Goal: Information Seeking & Learning: Learn about a topic

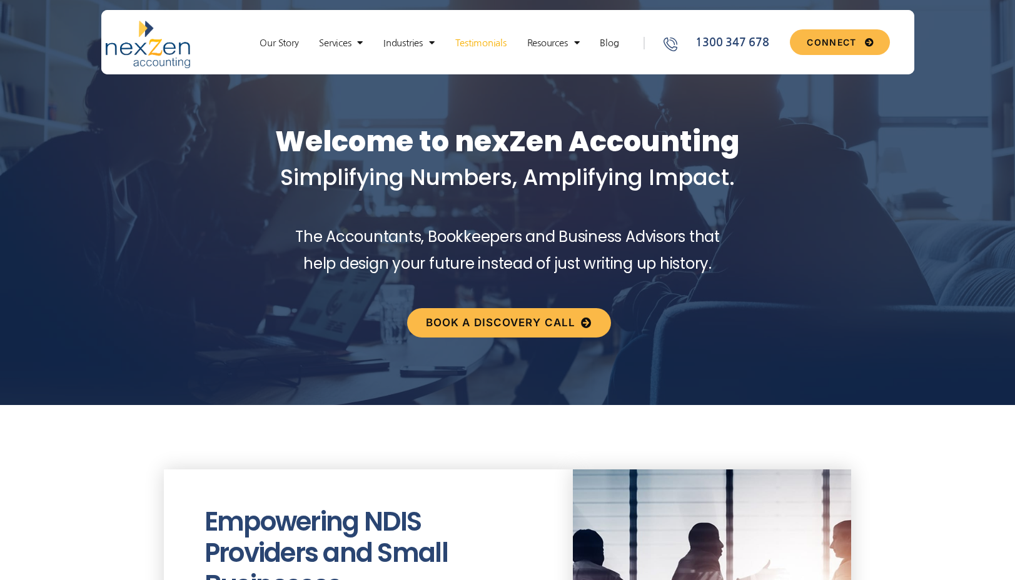
click at [490, 43] on link "Testimonials" at bounding box center [481, 43] width 64 height 13
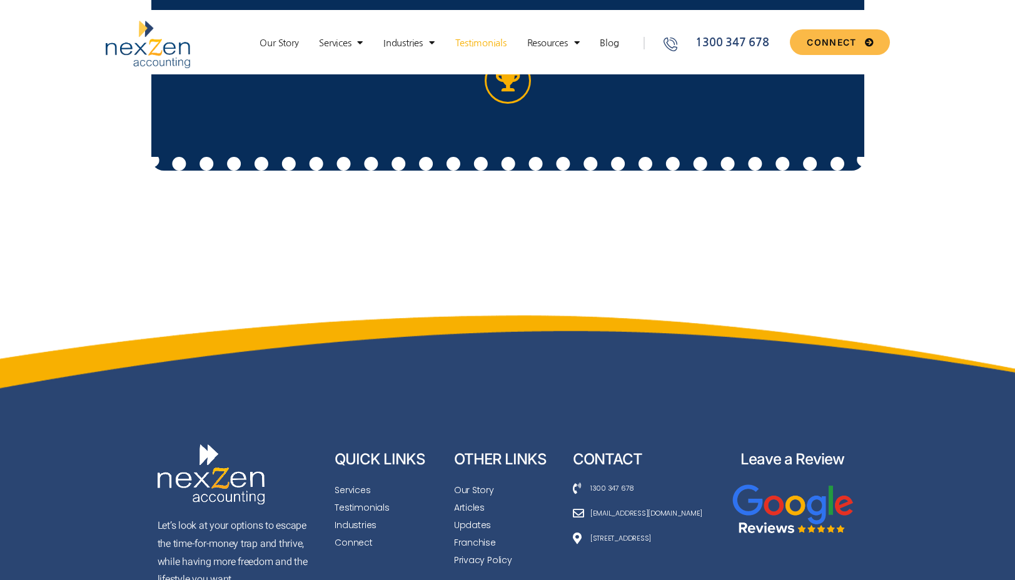
scroll to position [3834, 0]
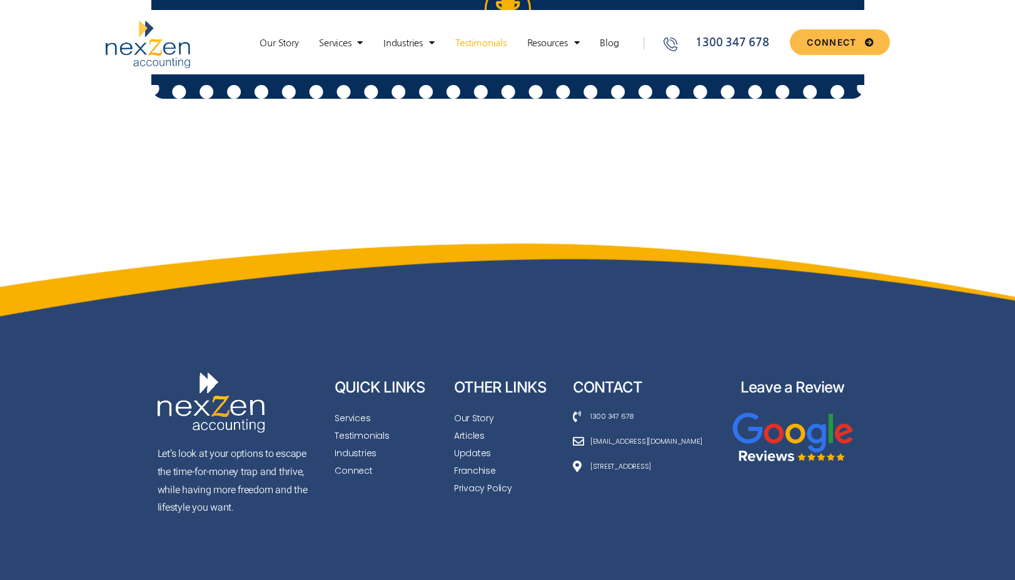
click at [475, 445] on span "Updates" at bounding box center [472, 454] width 37 height 18
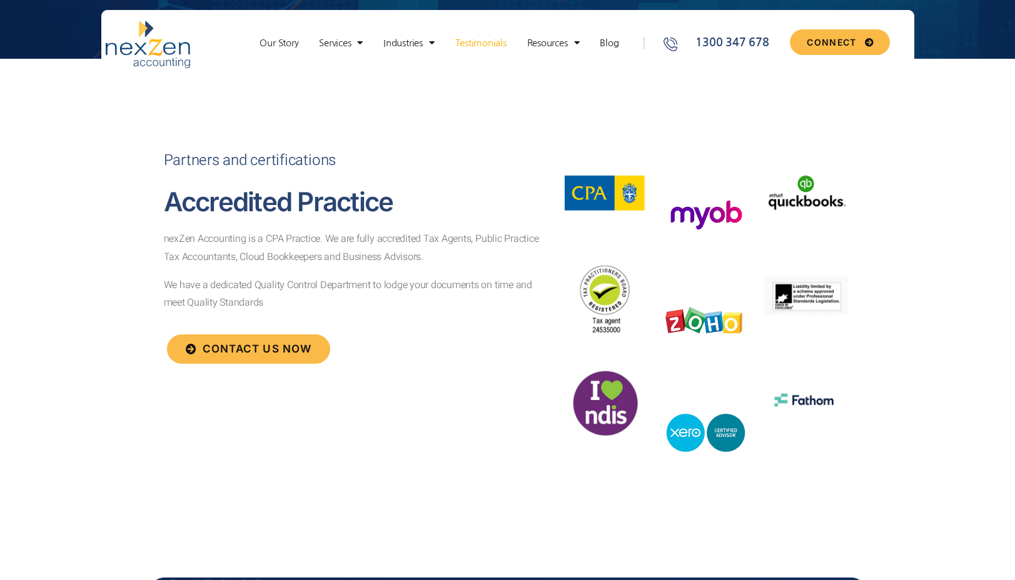
scroll to position [3834, 0]
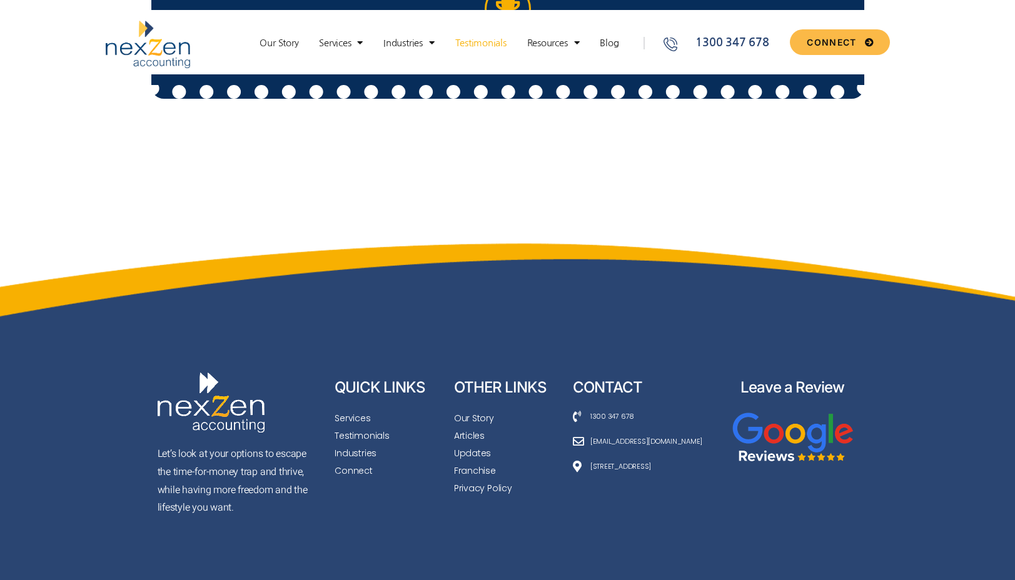
click at [472, 445] on span "Updates" at bounding box center [472, 454] width 37 height 18
click at [353, 462] on span "Connect" at bounding box center [354, 471] width 38 height 18
click at [275, 45] on link "Our Story" at bounding box center [278, 43] width 51 height 13
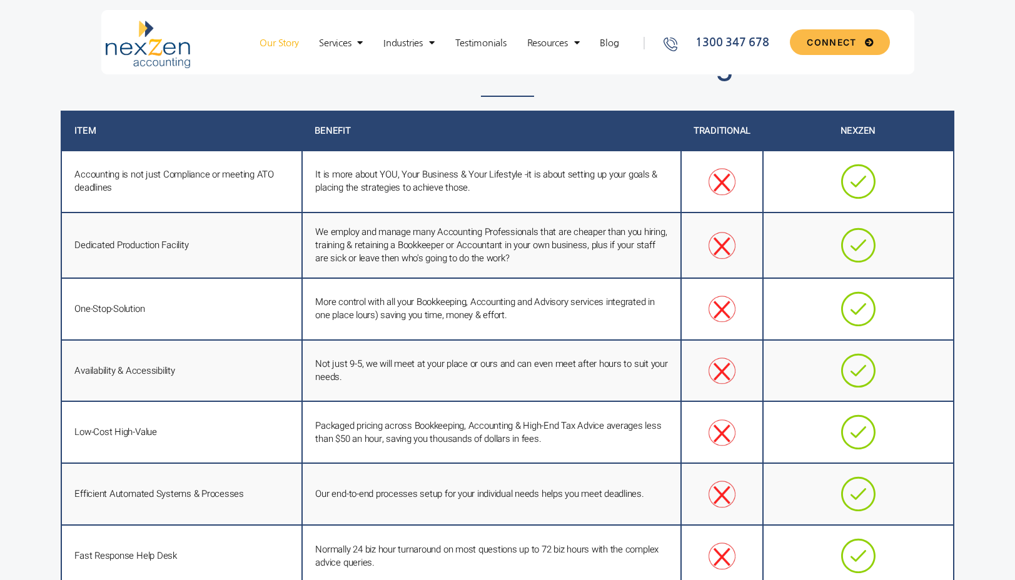
scroll to position [2341, 0]
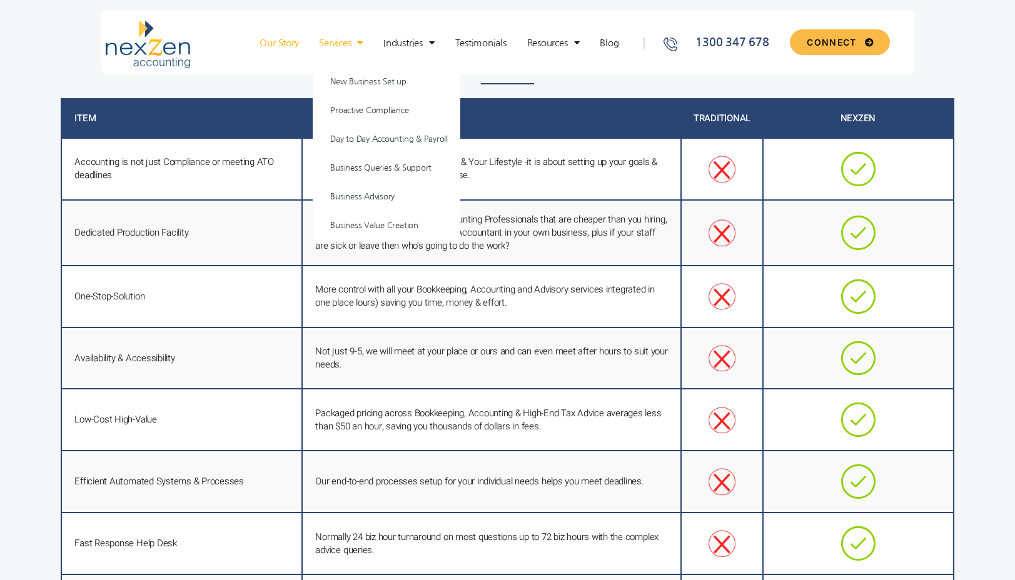
click at [351, 46] on span "Menu" at bounding box center [357, 43] width 12 height 22
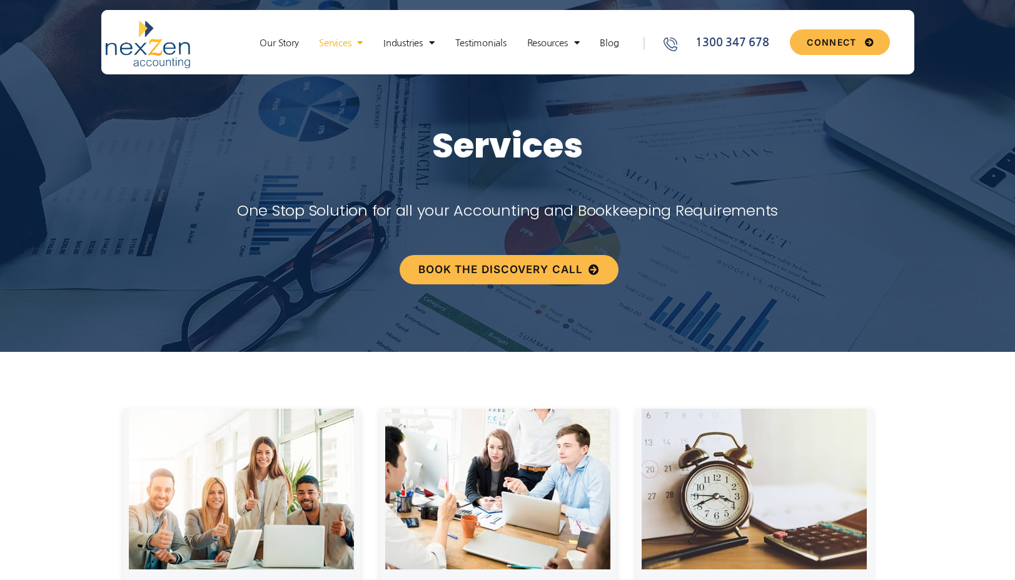
click at [283, 43] on link "Our Story" at bounding box center [278, 43] width 51 height 13
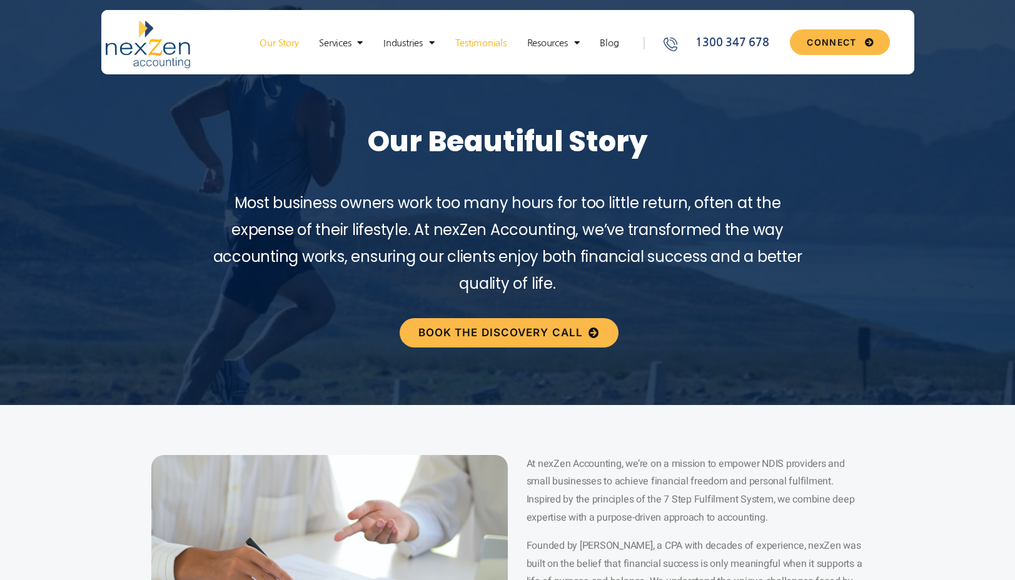
click at [492, 41] on link "Testimonials" at bounding box center [481, 43] width 64 height 13
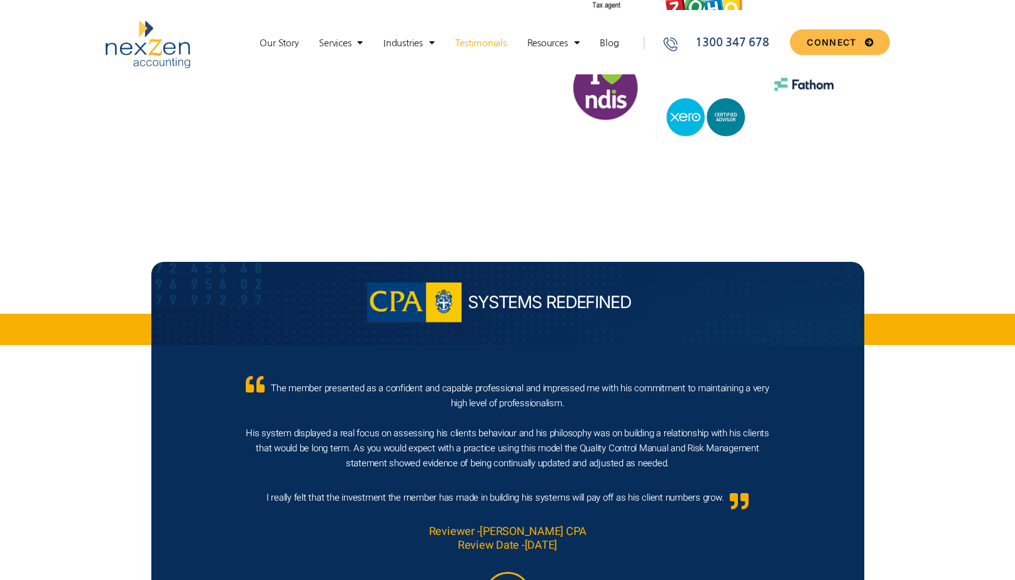
scroll to position [3247, 0]
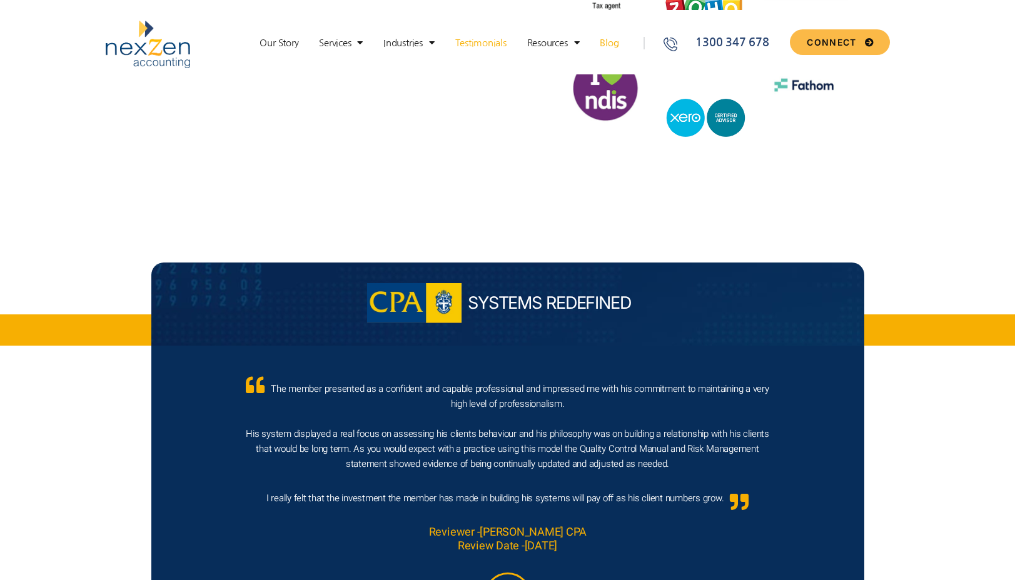
click at [614, 45] on link "Blog" at bounding box center [608, 43] width 31 height 13
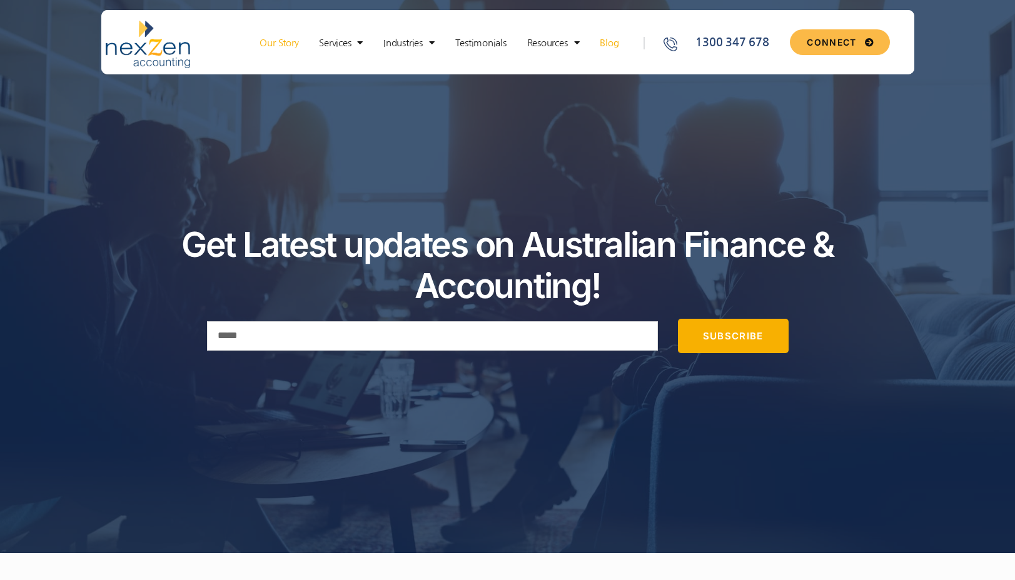
click at [279, 39] on link "Our Story" at bounding box center [278, 43] width 51 height 13
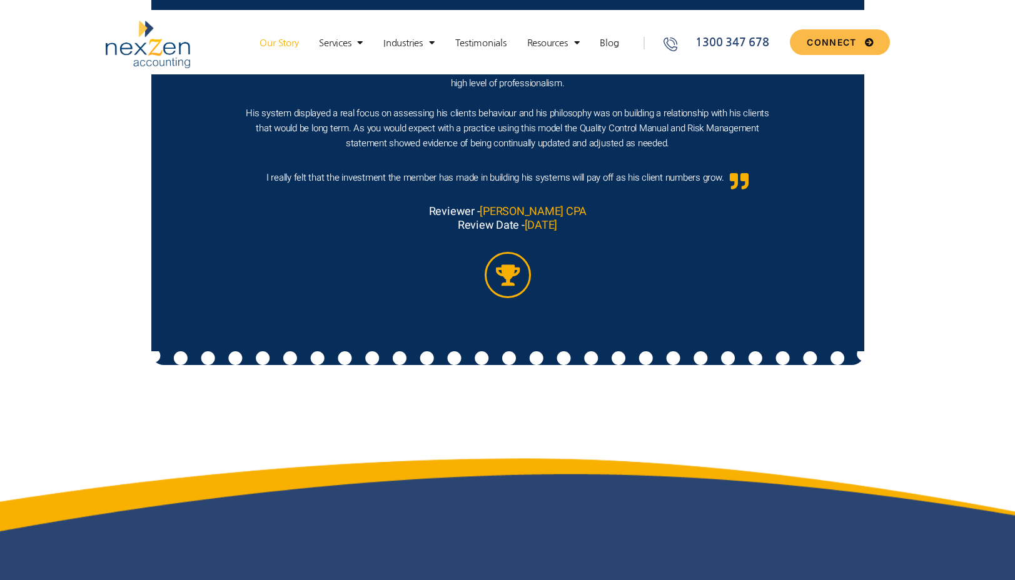
scroll to position [6214, 0]
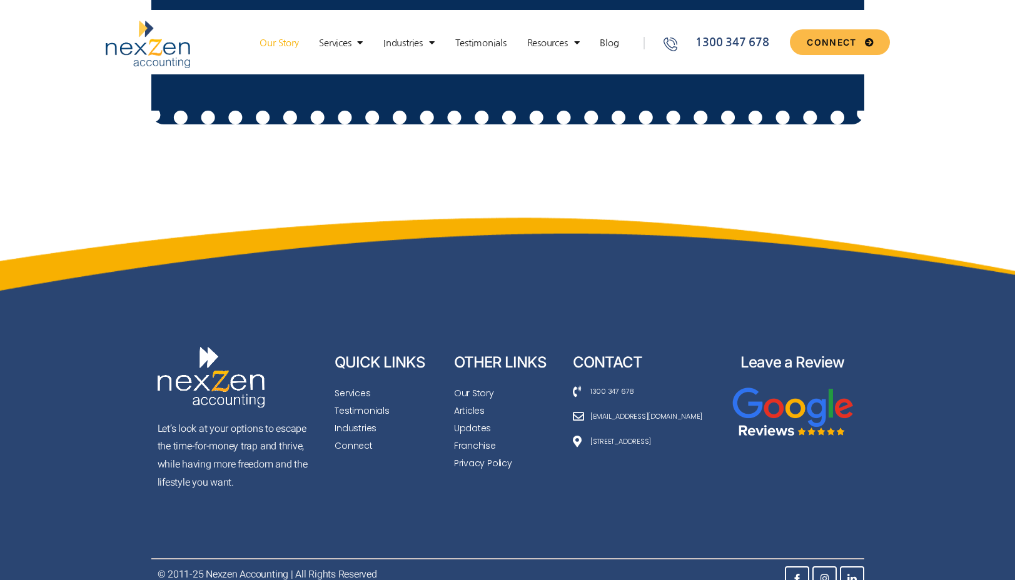
click at [472, 385] on span "Our Story" at bounding box center [474, 394] width 40 height 18
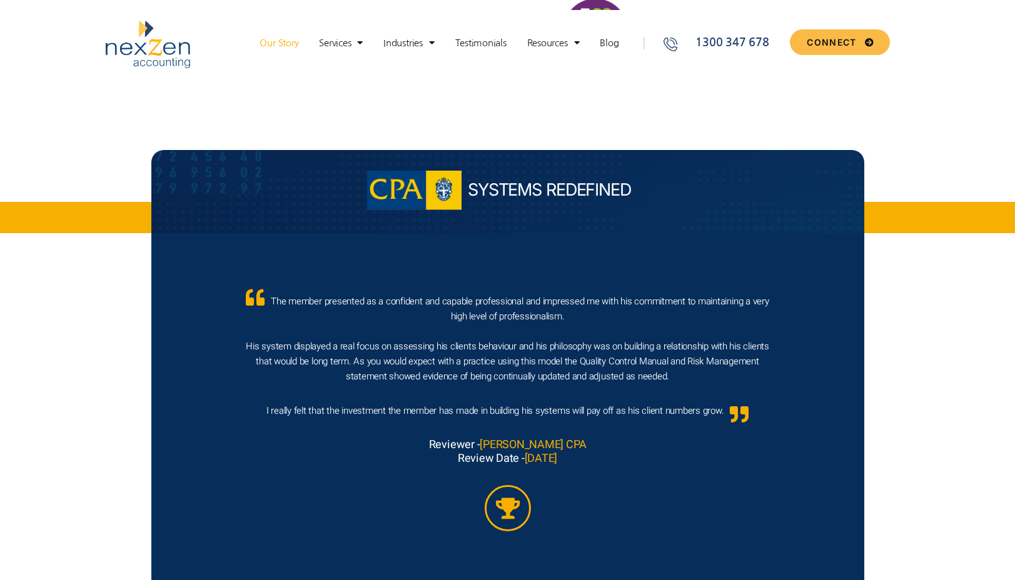
scroll to position [6214, 0]
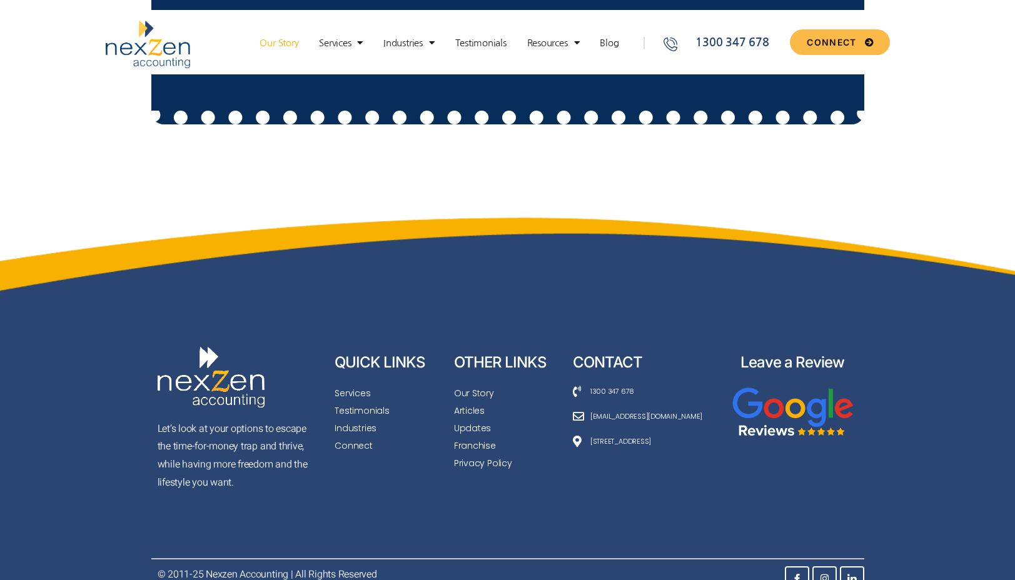
click at [470, 402] on span "Articles" at bounding box center [469, 411] width 31 height 18
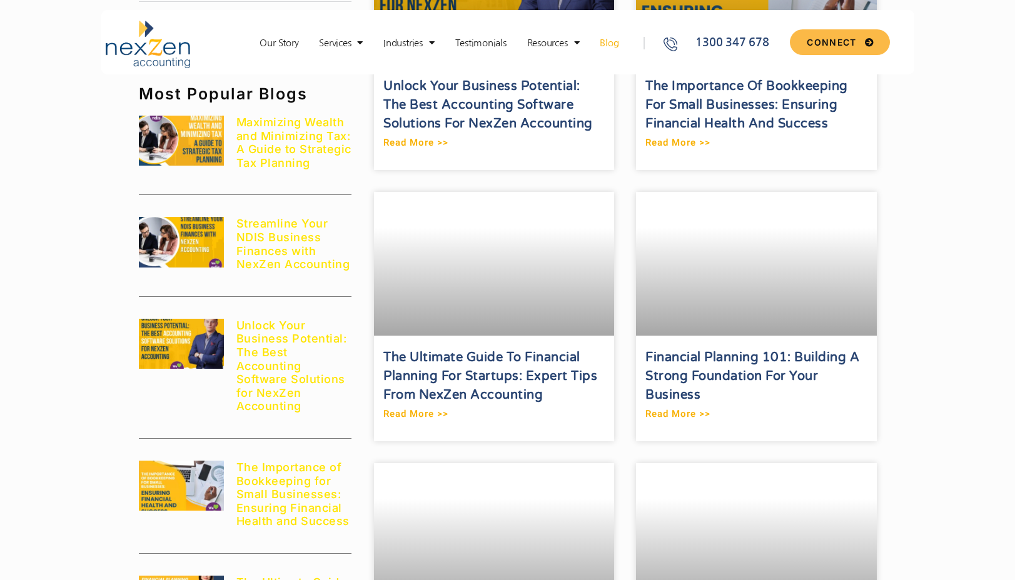
scroll to position [1957, 0]
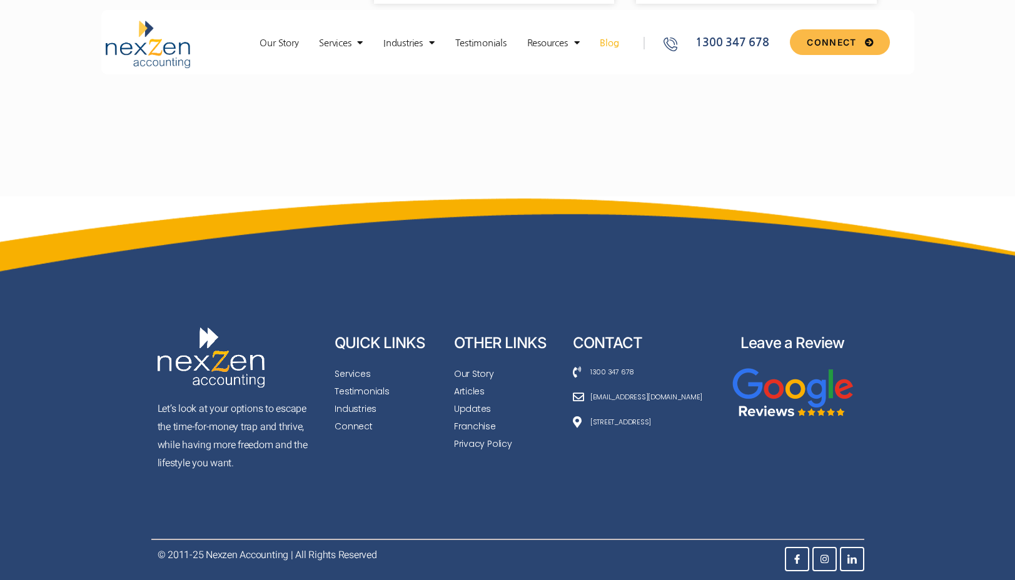
click at [474, 411] on span "Updates" at bounding box center [472, 409] width 37 height 18
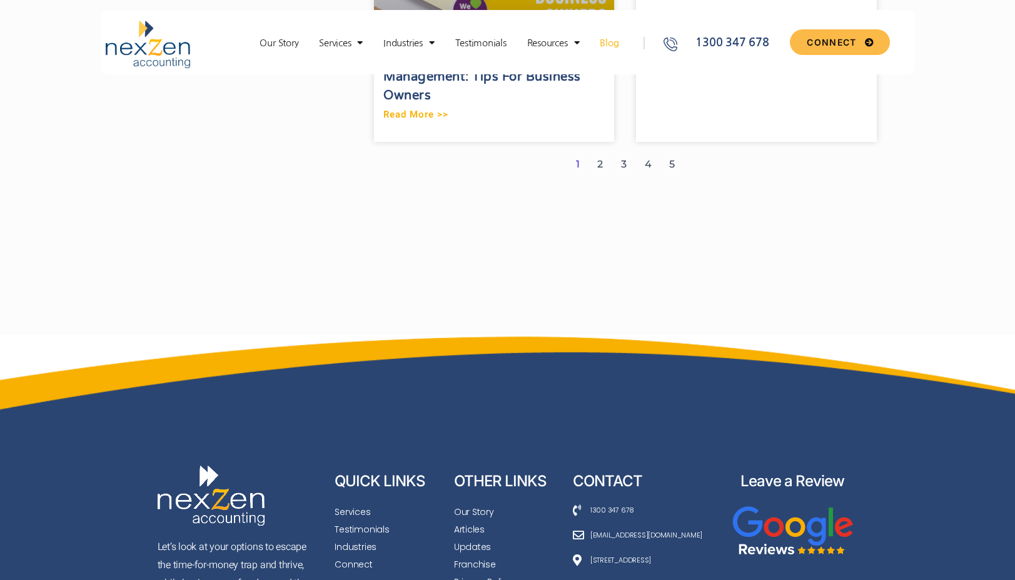
scroll to position [1957, 0]
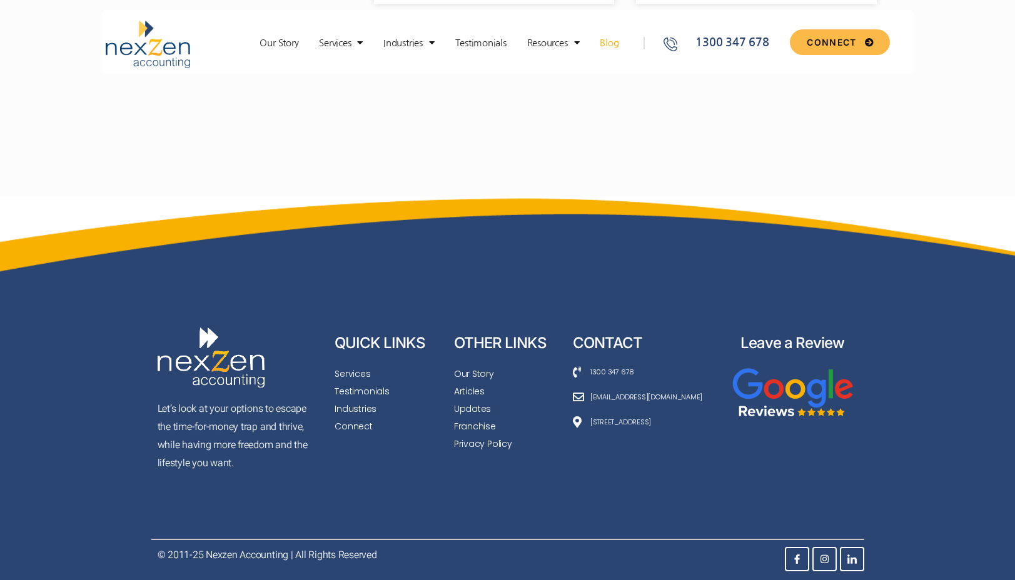
click at [478, 429] on span "Franchise" at bounding box center [475, 427] width 42 height 18
click at [480, 443] on span "Privacy Policy" at bounding box center [483, 444] width 58 height 18
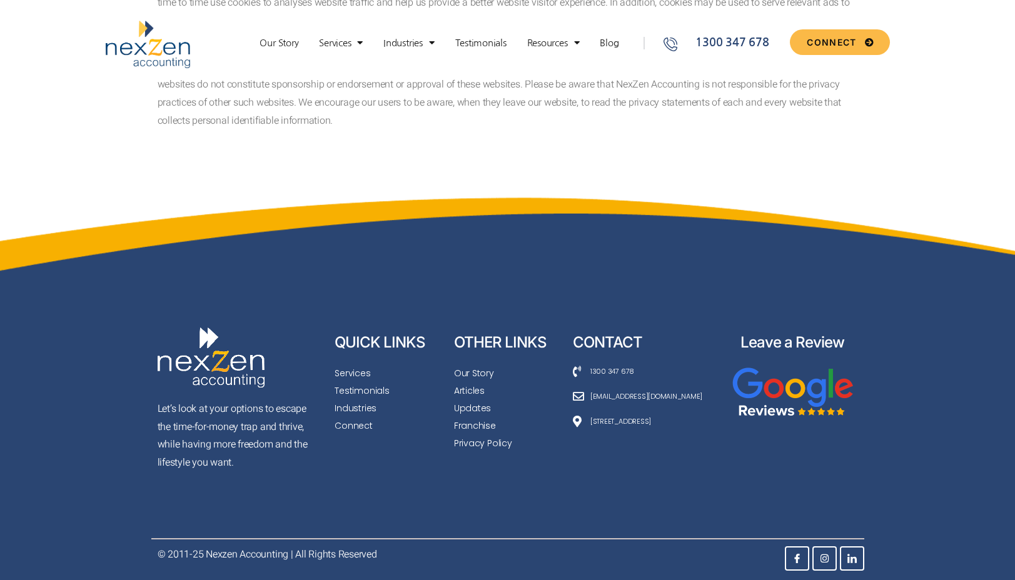
scroll to position [1608, 0]
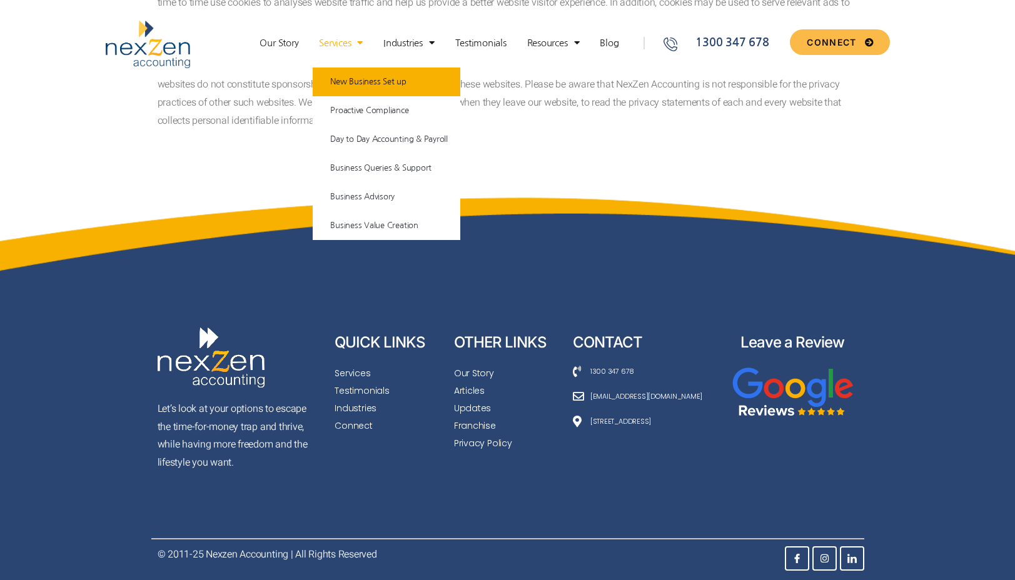
click at [366, 81] on link "New Business Set up" at bounding box center [387, 82] width 148 height 29
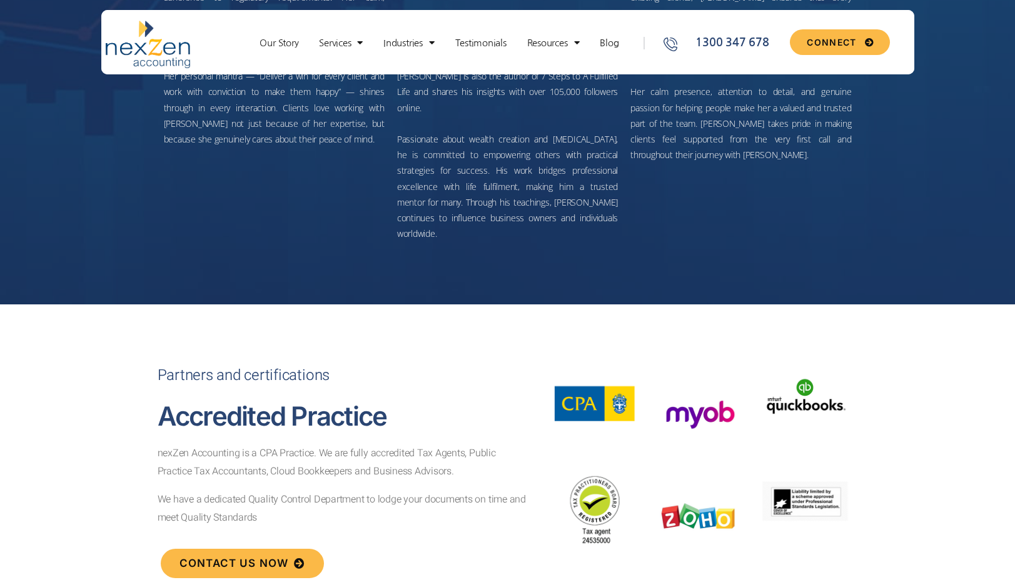
scroll to position [3409, 0]
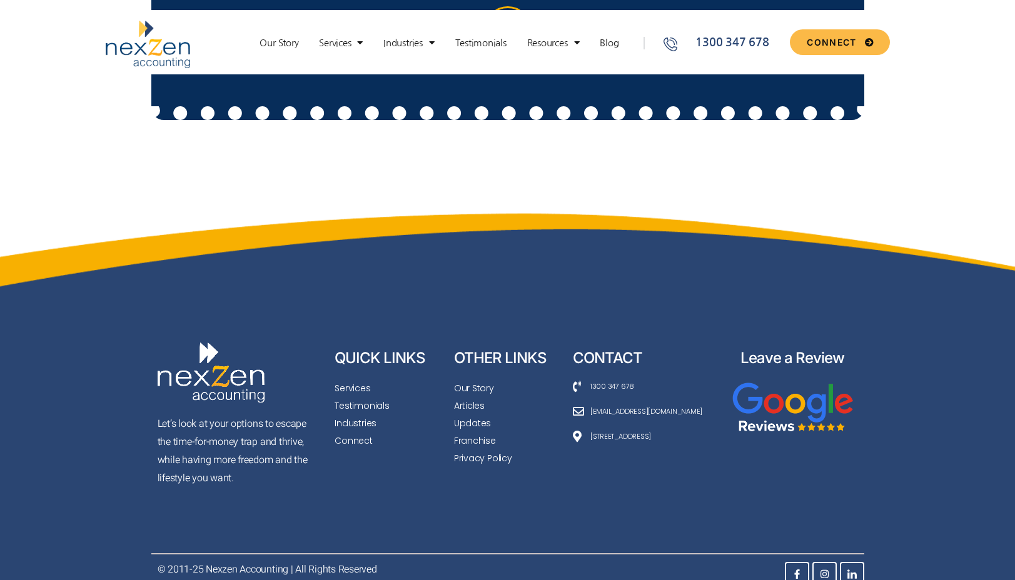
click at [784, 389] on img at bounding box center [792, 410] width 121 height 60
click at [348, 432] on span "Connect" at bounding box center [354, 441] width 38 height 18
click at [353, 415] on span "Industries" at bounding box center [356, 424] width 42 height 18
click at [363, 397] on span "Testimonials" at bounding box center [362, 406] width 54 height 18
click at [352, 380] on span "Services" at bounding box center [353, 389] width 36 height 18
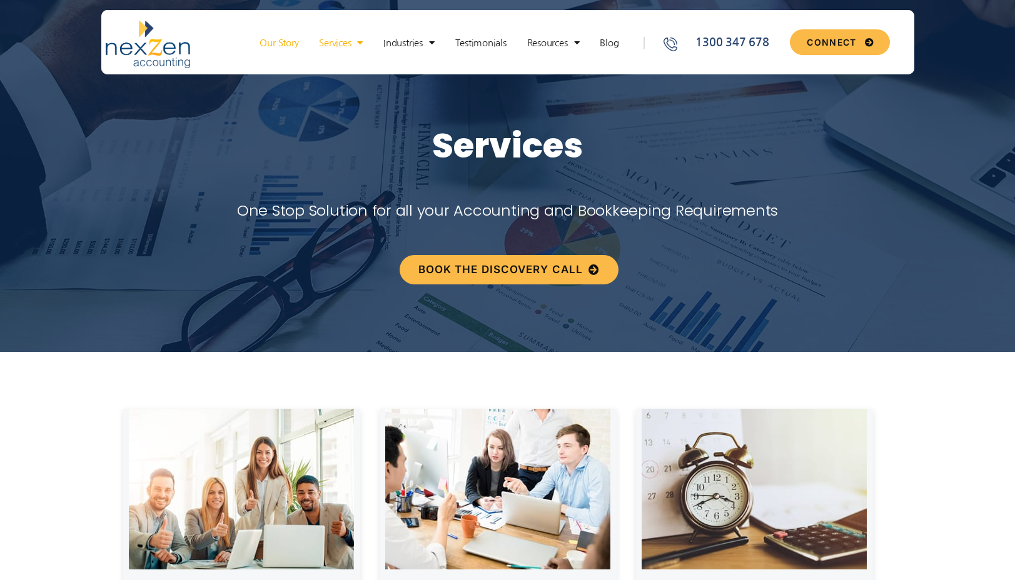
click at [278, 39] on link "Our Story" at bounding box center [278, 43] width 51 height 13
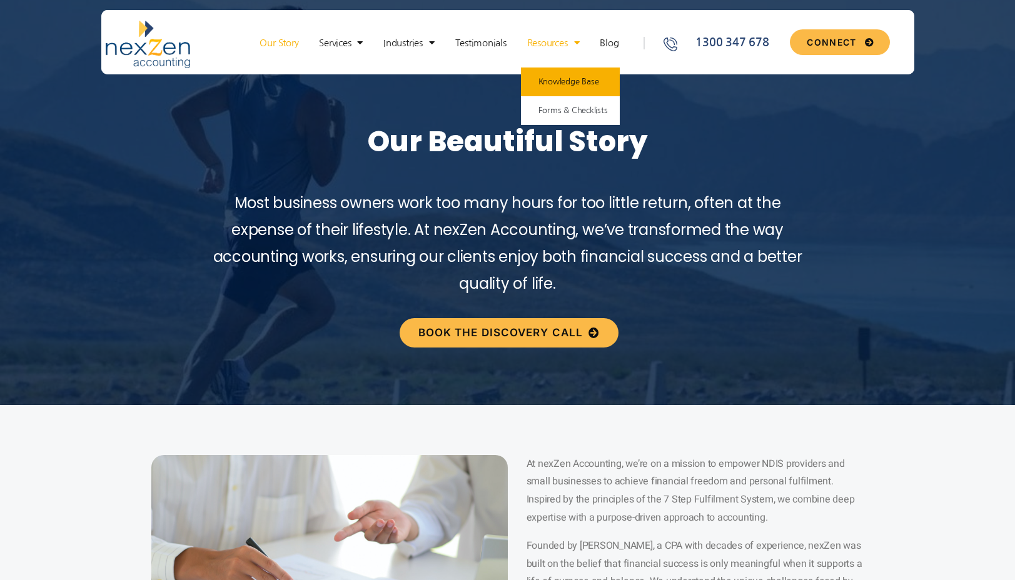
click at [562, 89] on link "Knowledge Base" at bounding box center [570, 82] width 99 height 29
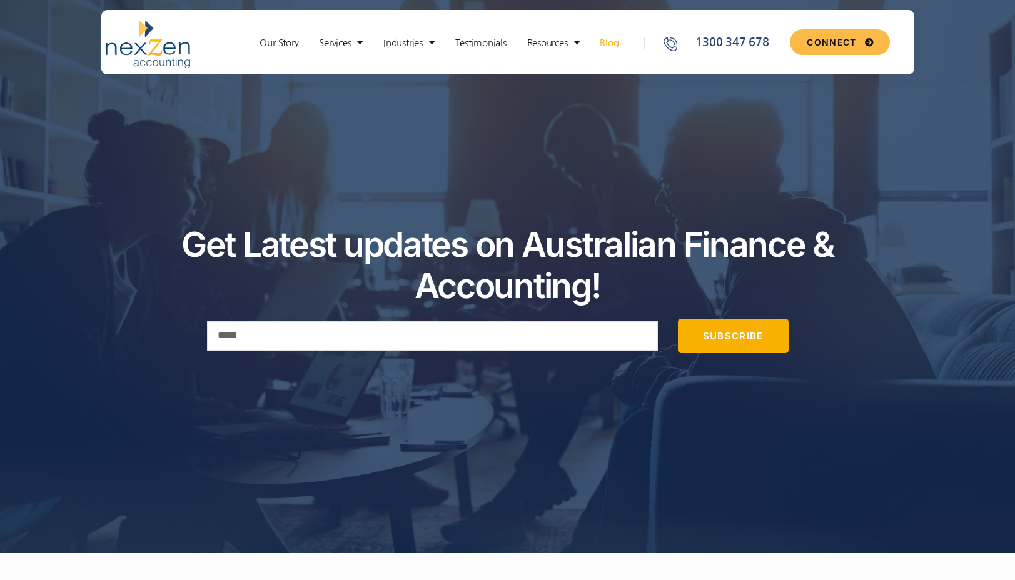
click at [565, 35] on div "Our Story Services New Business Set up Proactive Compliance Day to Day Accounti…" at bounding box center [442, 45] width 415 height 48
click at [572, 84] on link "Knowledge Base" at bounding box center [570, 82] width 99 height 29
click at [578, 116] on link "Forms & Checklists" at bounding box center [570, 110] width 99 height 29
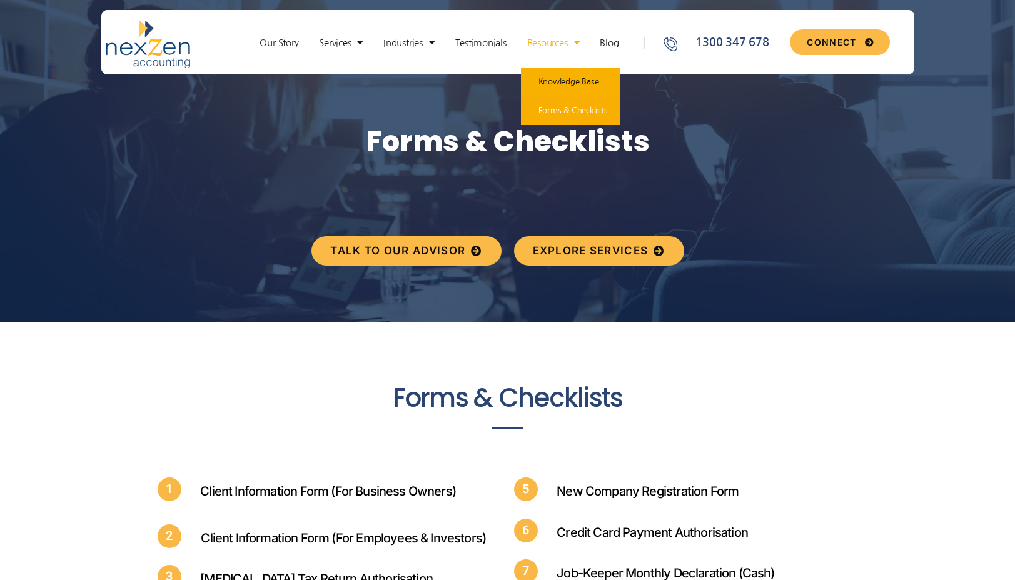
click at [575, 79] on link "Knowledge Base" at bounding box center [570, 82] width 99 height 29
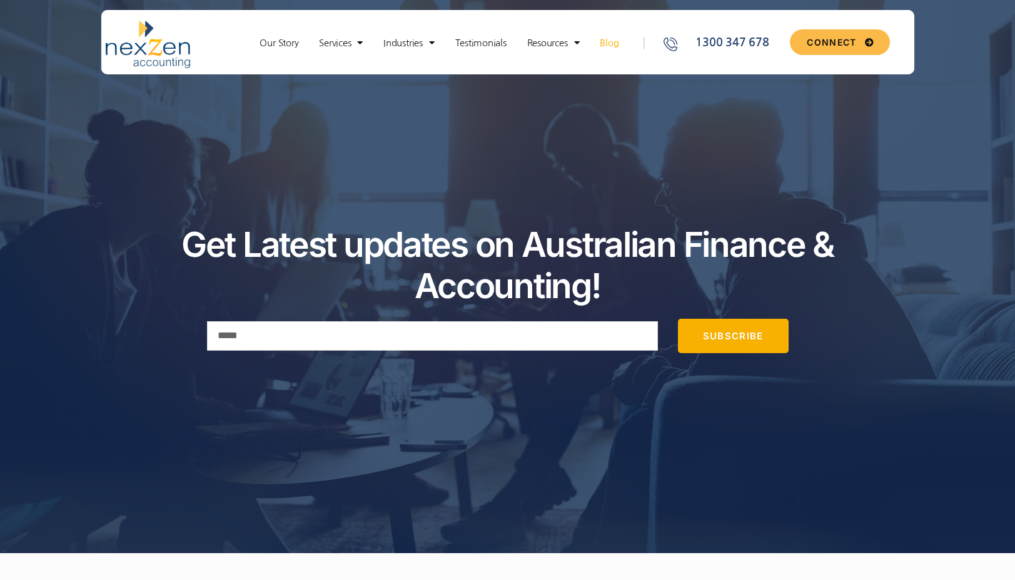
click at [674, 45] on icon at bounding box center [671, 45] width 14 height 14
click at [429, 46] on span "Menu" at bounding box center [429, 43] width 12 height 22
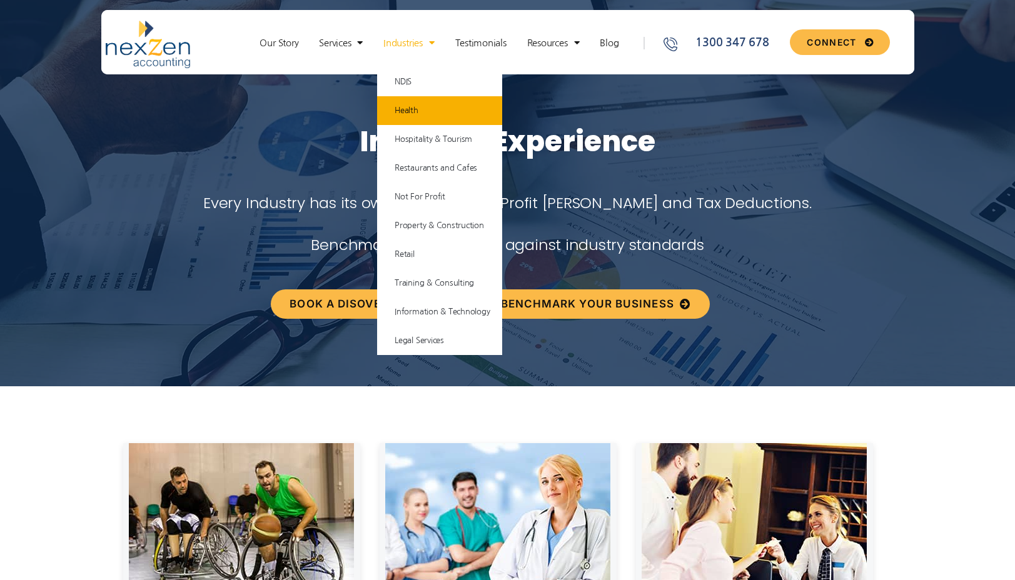
click at [426, 103] on link "Health" at bounding box center [439, 110] width 125 height 29
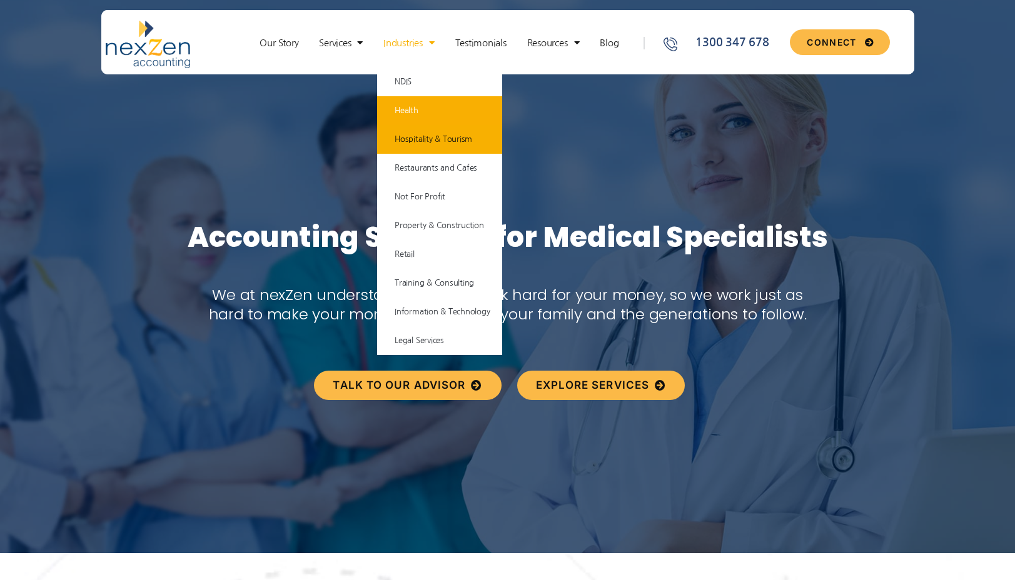
click at [425, 138] on link "Hospitality & Tourism" at bounding box center [439, 139] width 125 height 29
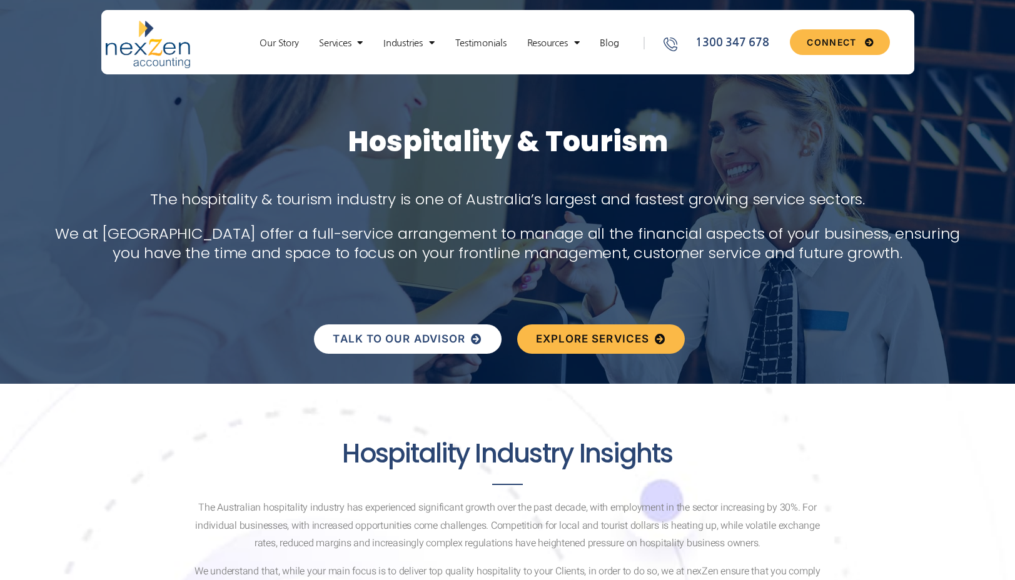
click at [446, 344] on span "TALK TO OUR ADVISOR" at bounding box center [399, 339] width 133 height 11
click at [393, 345] on span "TALK TO OUR ADVISOR" at bounding box center [399, 339] width 133 height 11
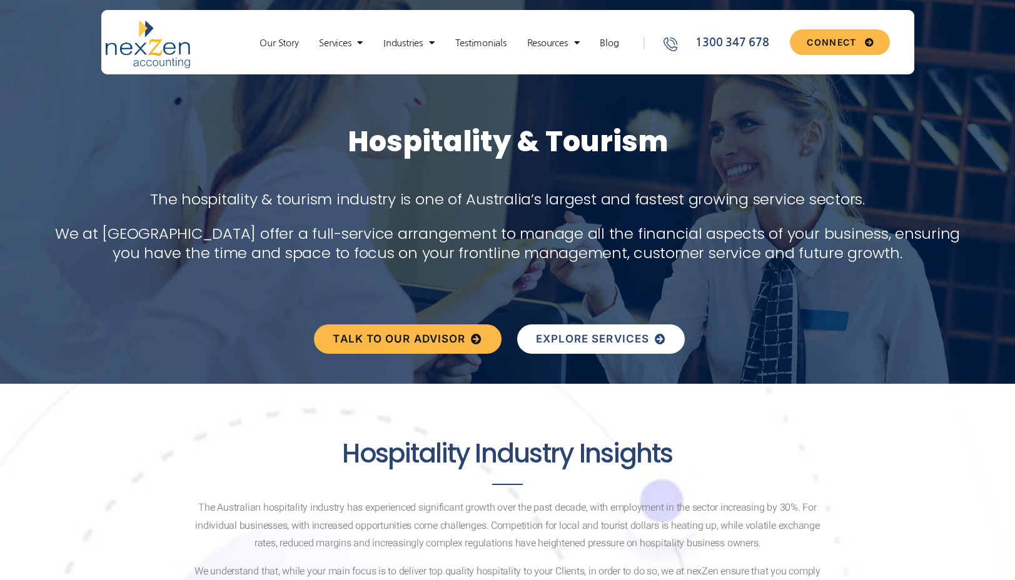
click at [585, 348] on link "EXPLORE SERVICES" at bounding box center [601, 339] width 168 height 29
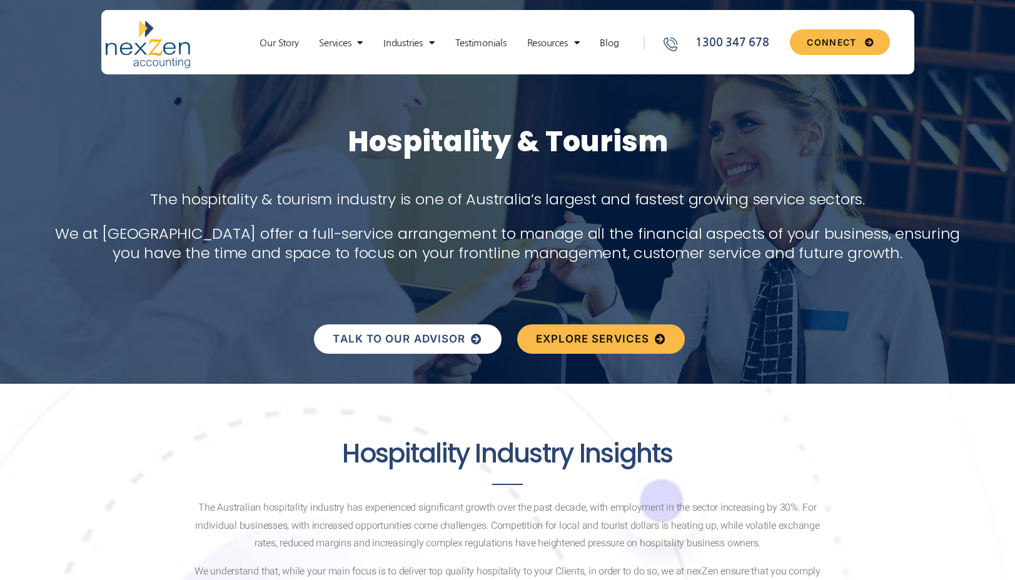
click at [374, 351] on link "TALK TO OUR ADVISOR" at bounding box center [407, 339] width 187 height 29
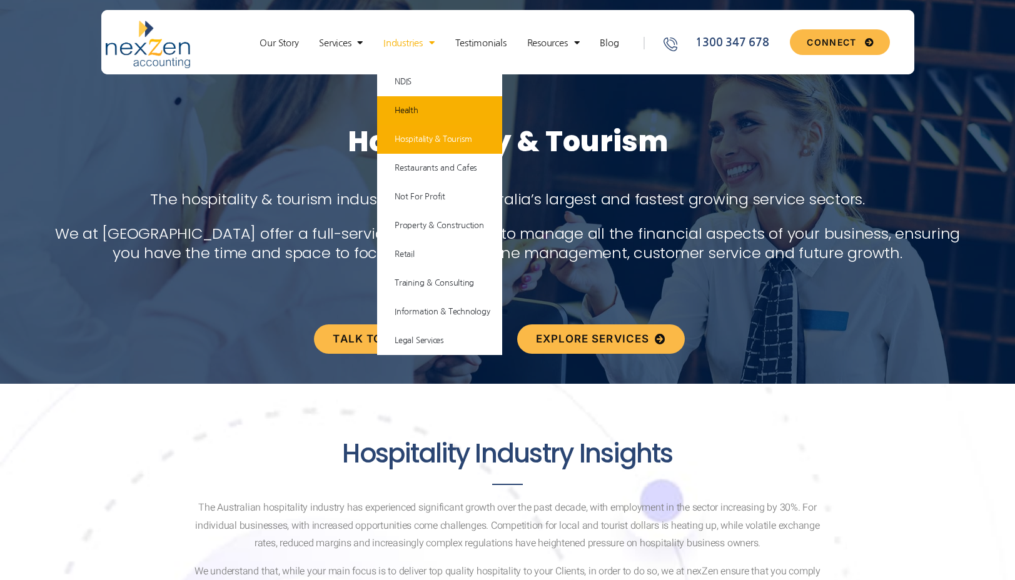
click at [428, 117] on link "Health" at bounding box center [439, 110] width 125 height 29
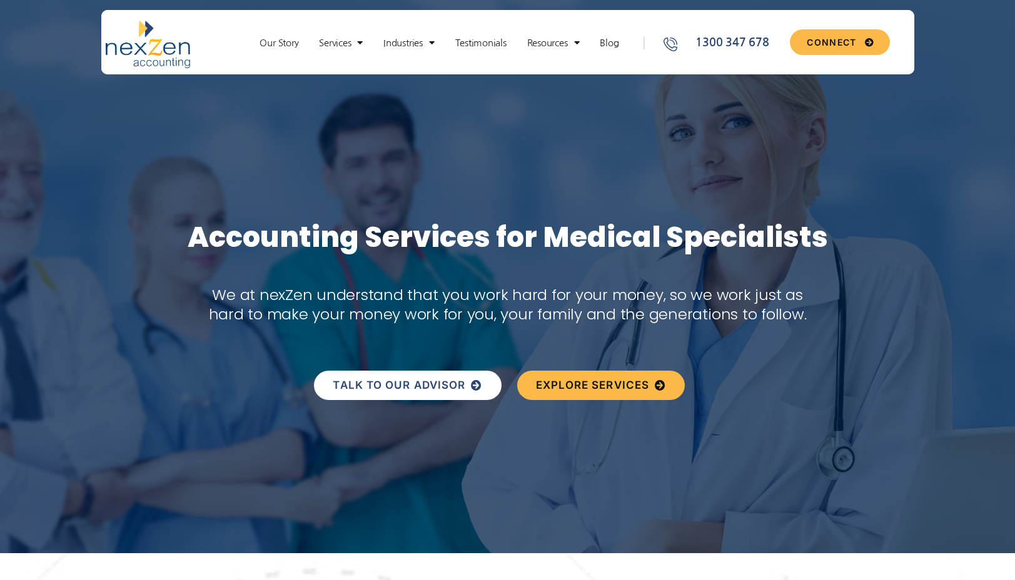
click at [417, 390] on span "TALK TO OUR ADVISOR" at bounding box center [399, 385] width 133 height 11
click at [462, 375] on link "TALK TO OUR ADVISOR" at bounding box center [407, 385] width 187 height 29
click at [426, 394] on link "TALK TO OUR ADVISOR" at bounding box center [407, 385] width 187 height 29
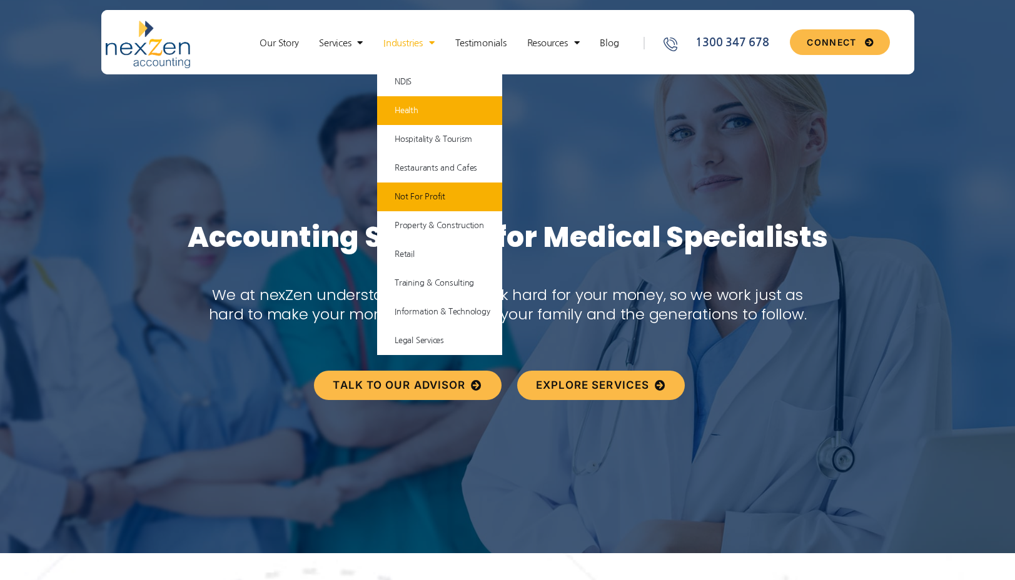
click at [435, 199] on link "Not For Profit" at bounding box center [439, 197] width 125 height 29
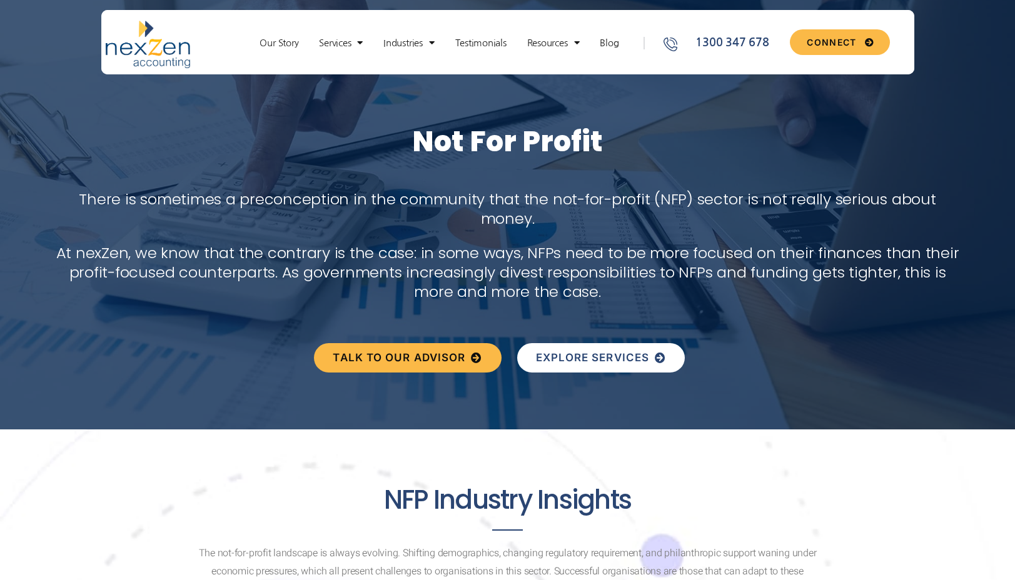
click at [627, 353] on span "EXPLORE SERVICES" at bounding box center [593, 358] width 114 height 11
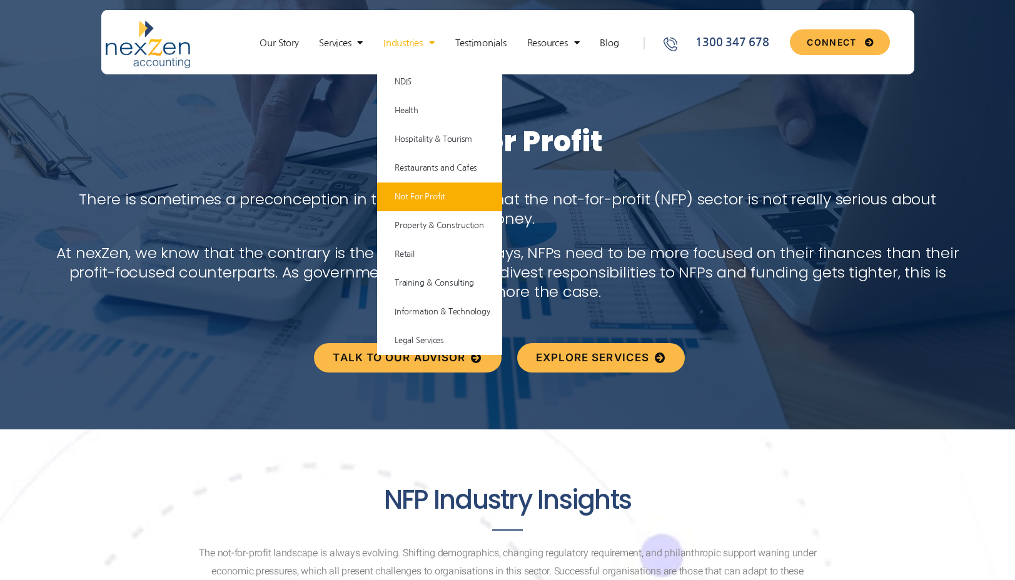
click at [435, 48] on span "Menu" at bounding box center [429, 43] width 12 height 22
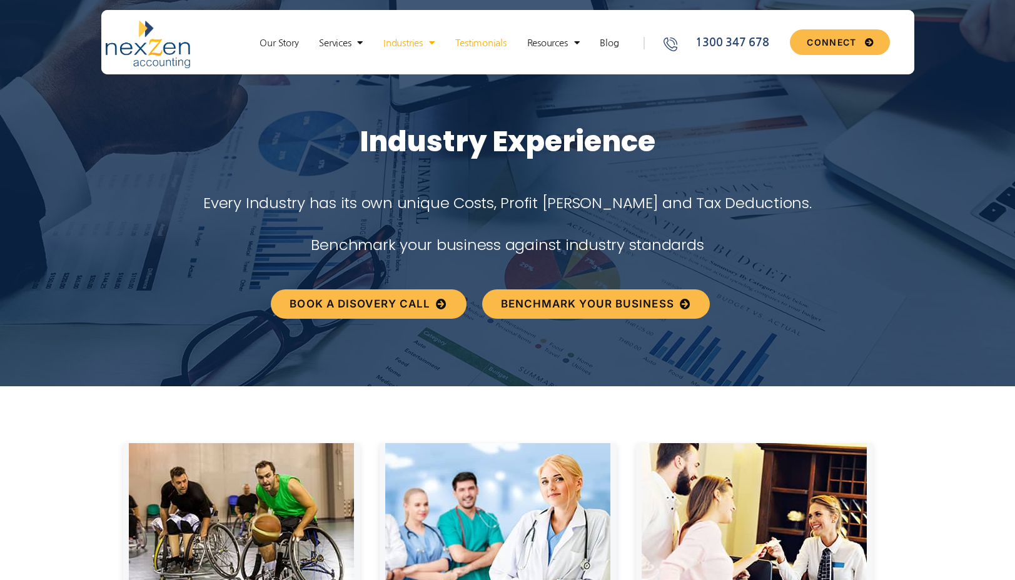
click at [481, 44] on link "Testimonials" at bounding box center [481, 43] width 64 height 13
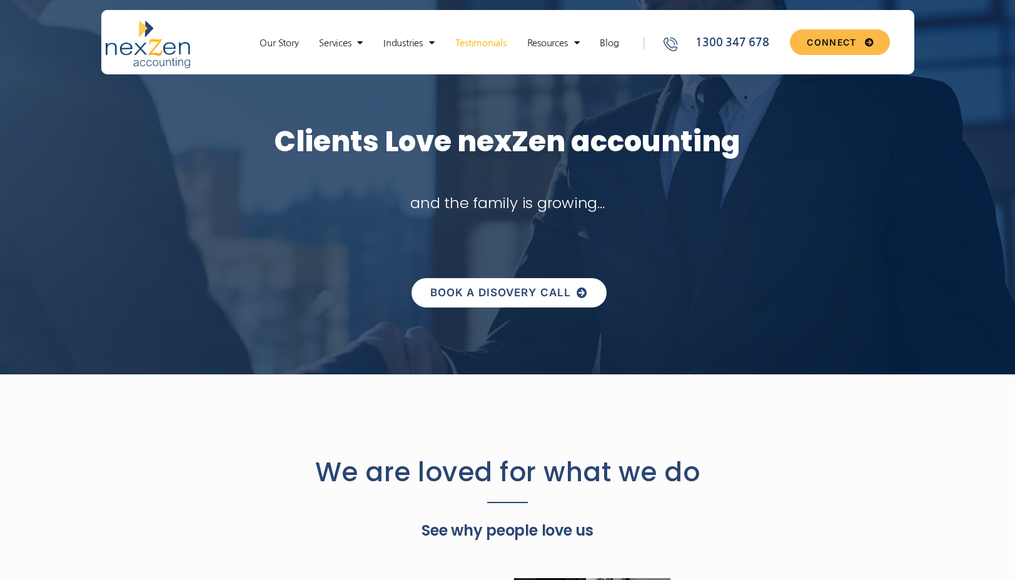
click at [515, 290] on span "BOOK A DISOVERY CALL" at bounding box center [500, 293] width 141 height 11
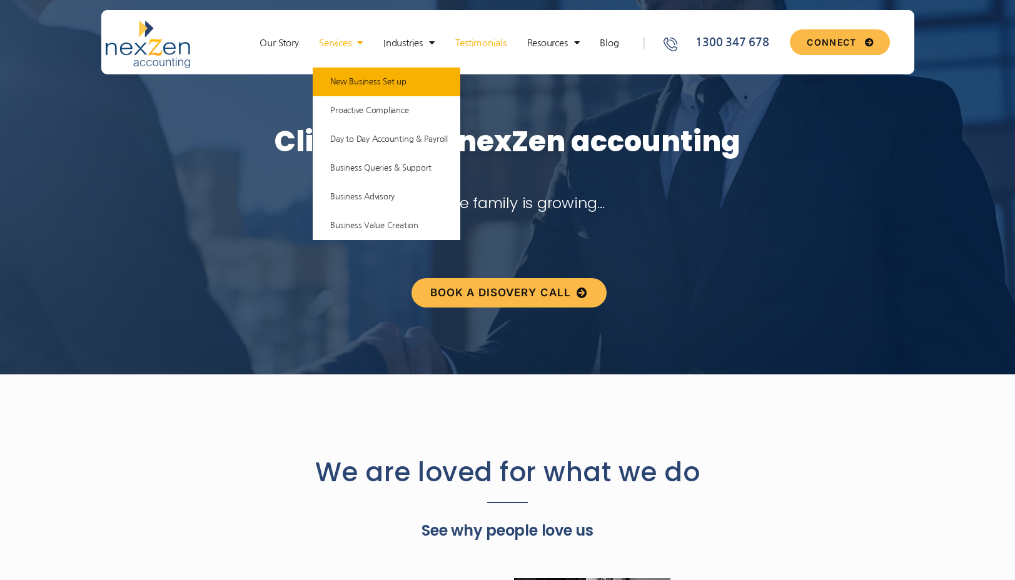
click at [371, 85] on link "New Business Set up" at bounding box center [387, 82] width 148 height 29
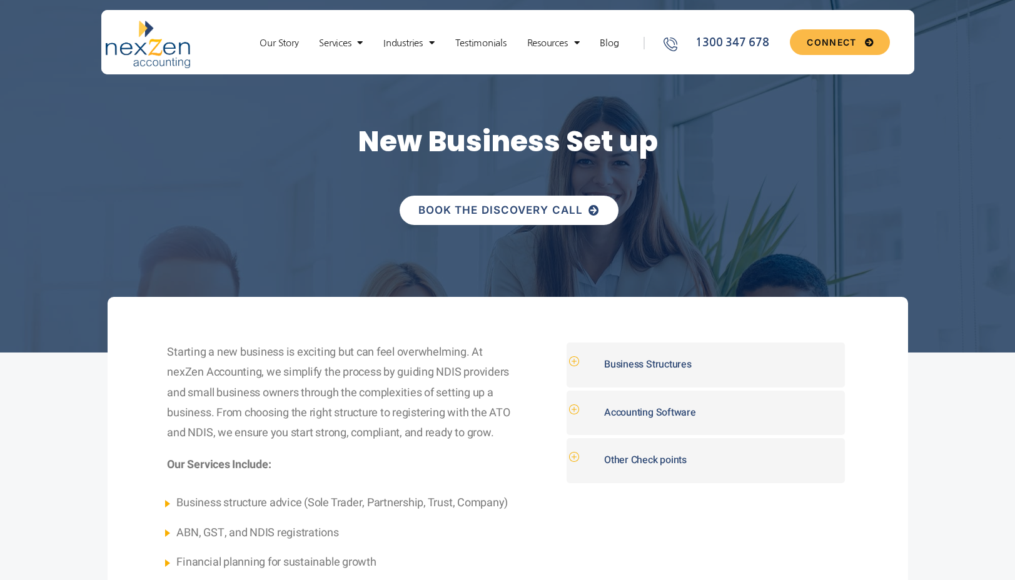
click at [495, 208] on span "BOOK THE DISCOVERY CALL" at bounding box center [500, 210] width 164 height 11
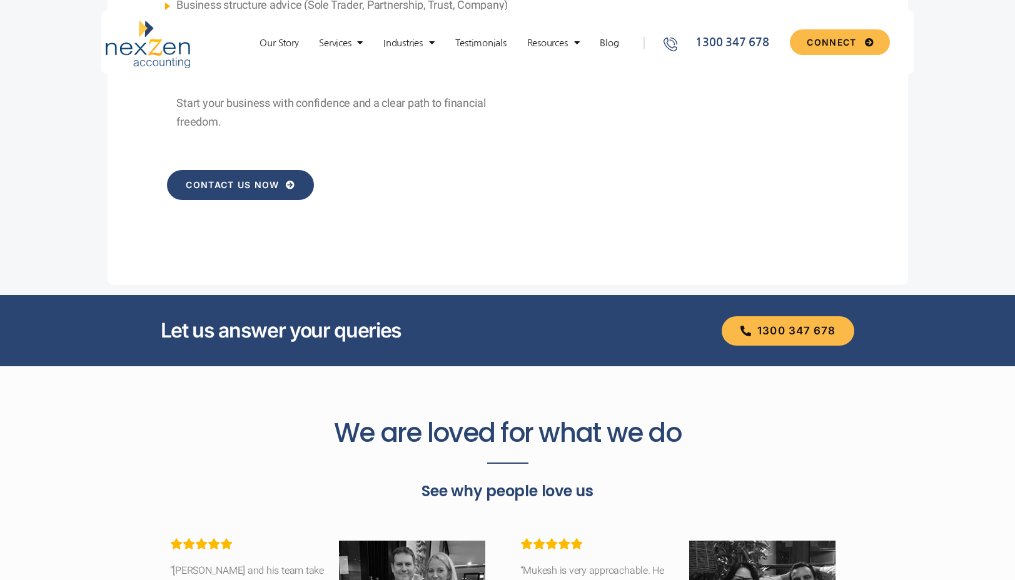
scroll to position [442, 0]
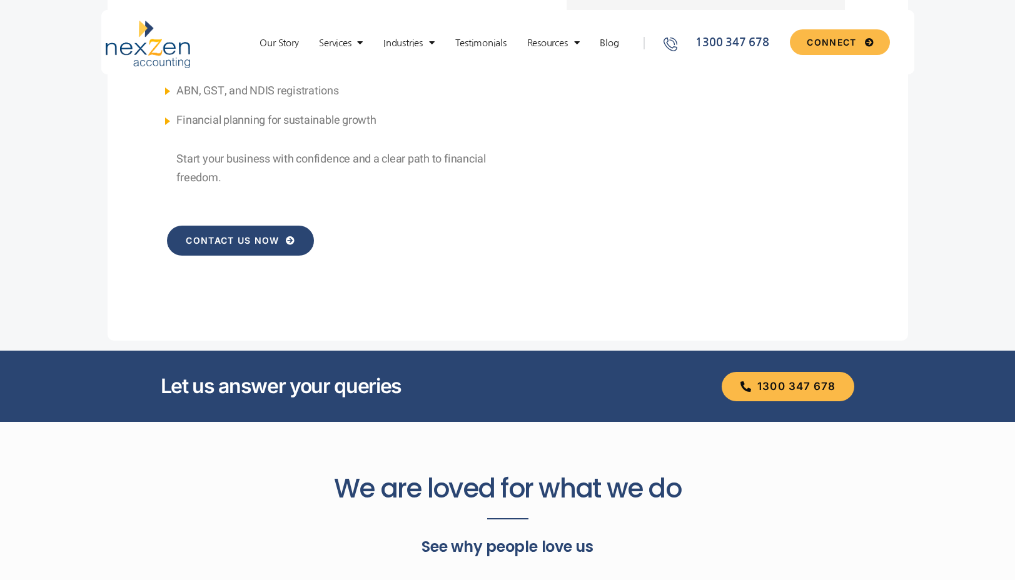
click at [225, 243] on span "CONTACT US NOW" at bounding box center [232, 240] width 93 height 9
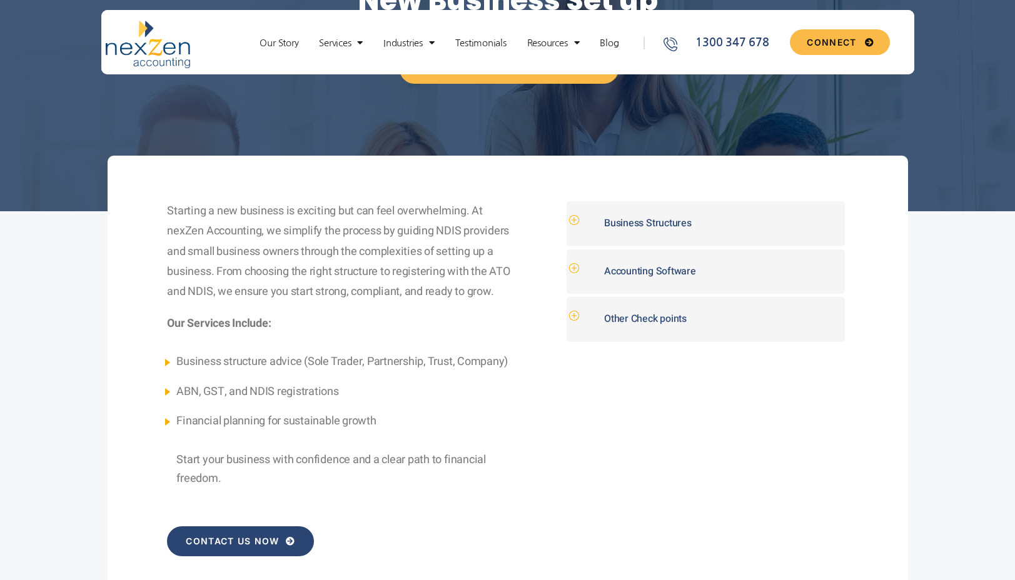
scroll to position [0, 0]
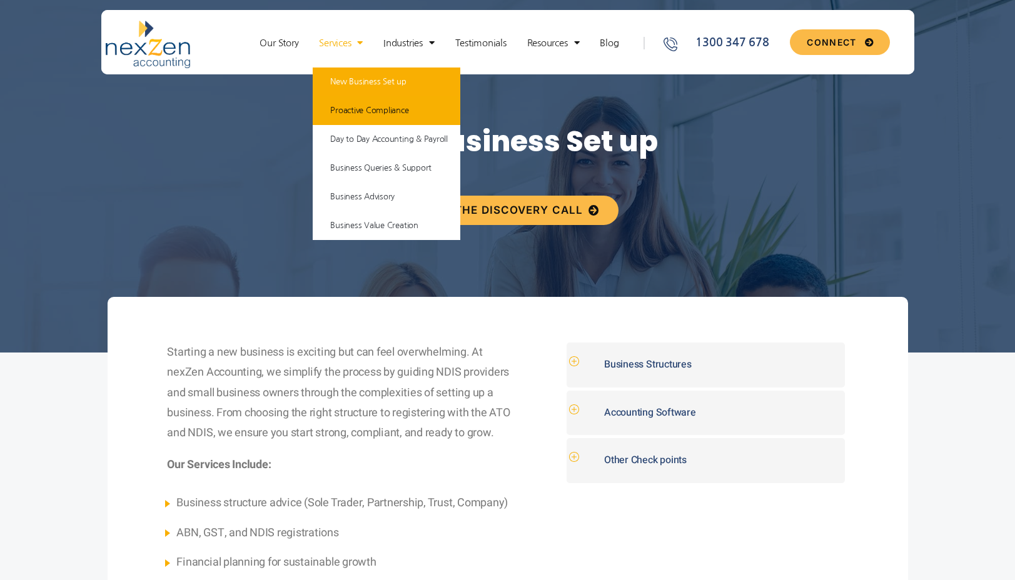
click at [365, 111] on link "Proactive Compliance" at bounding box center [387, 110] width 148 height 29
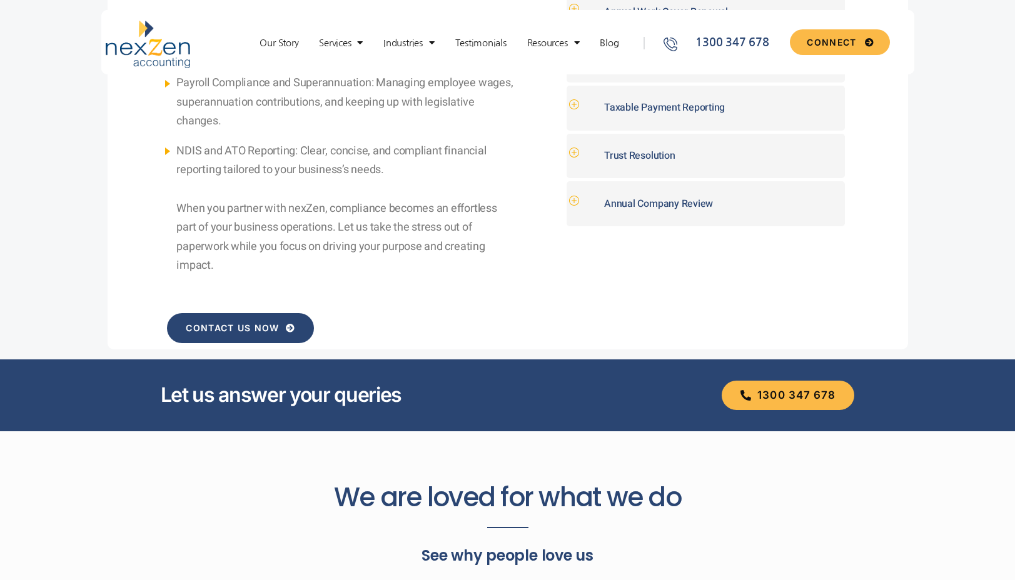
scroll to position [639, 0]
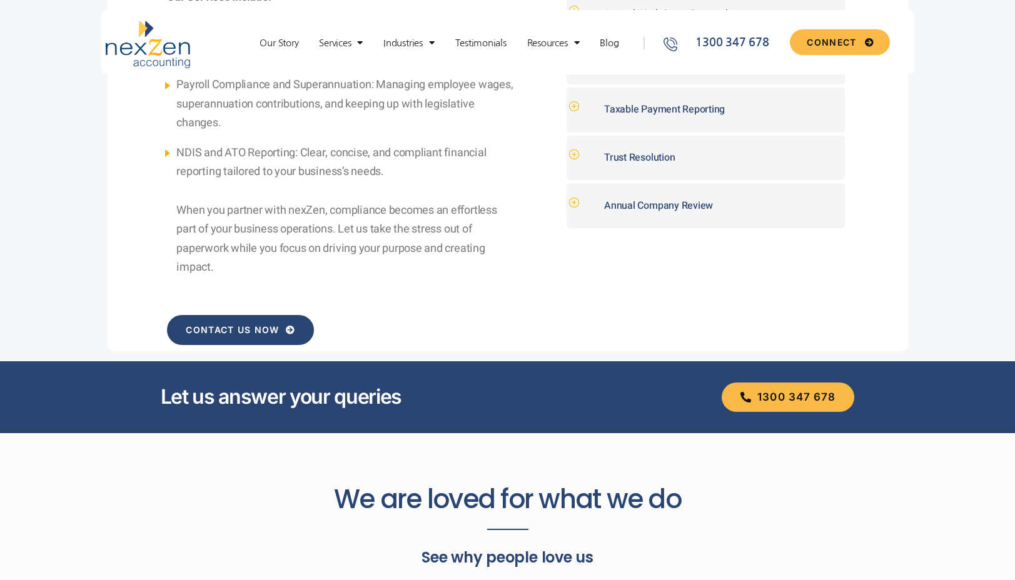
click at [253, 338] on link "CONTACT US NOW" at bounding box center [240, 330] width 147 height 30
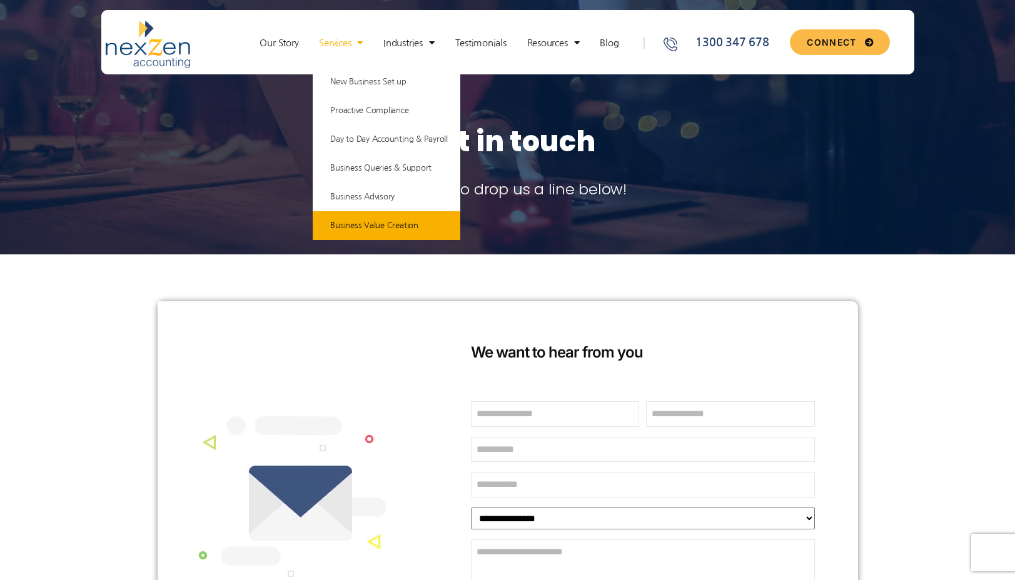
click at [386, 232] on link "Business Value Creation" at bounding box center [387, 225] width 148 height 29
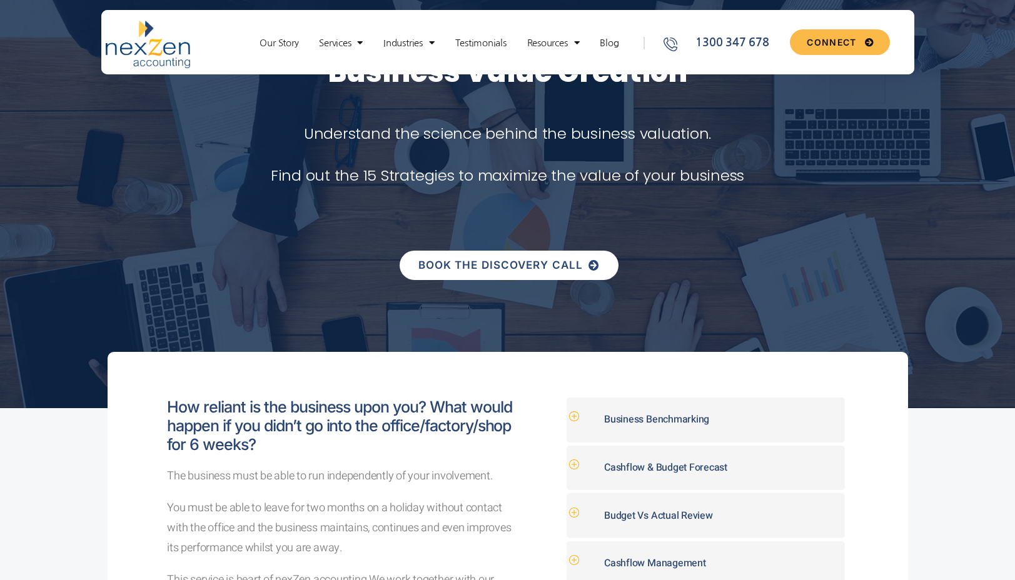
click at [532, 268] on span "BOOK THE DISCOVERY CALL" at bounding box center [500, 265] width 164 height 11
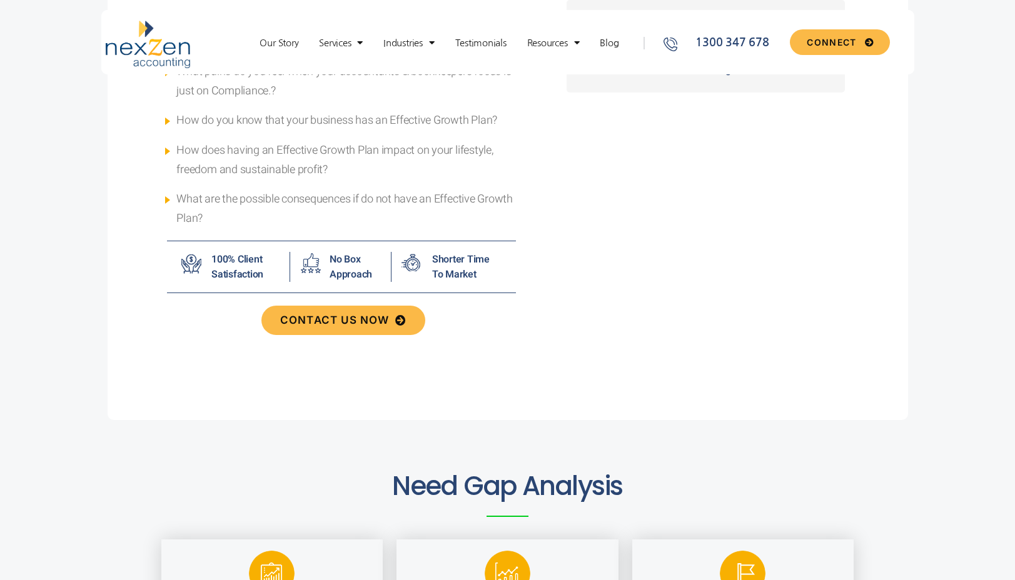
scroll to position [817, 0]
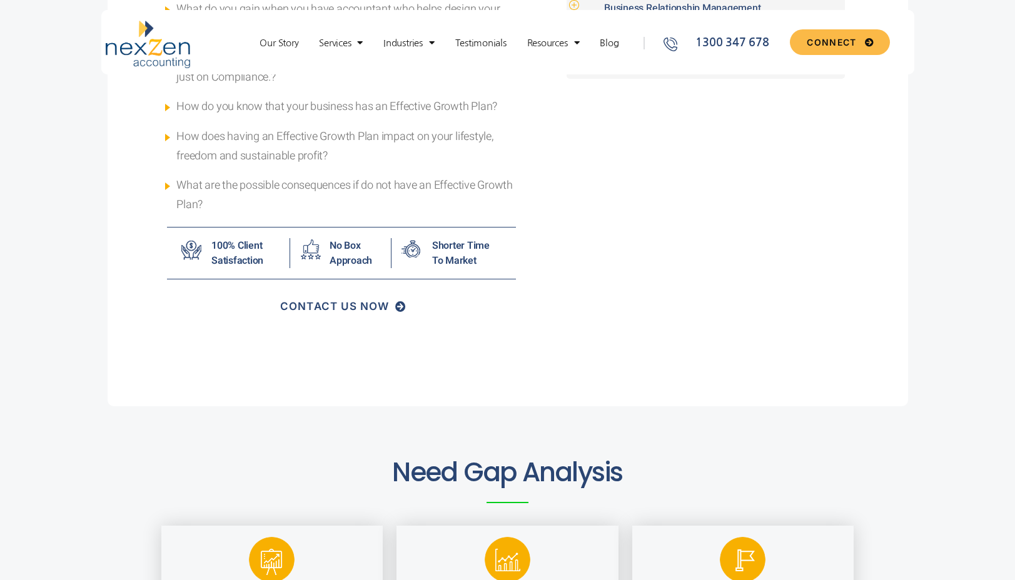
click at [350, 310] on span "CONTACT US NOW" at bounding box center [334, 306] width 109 height 11
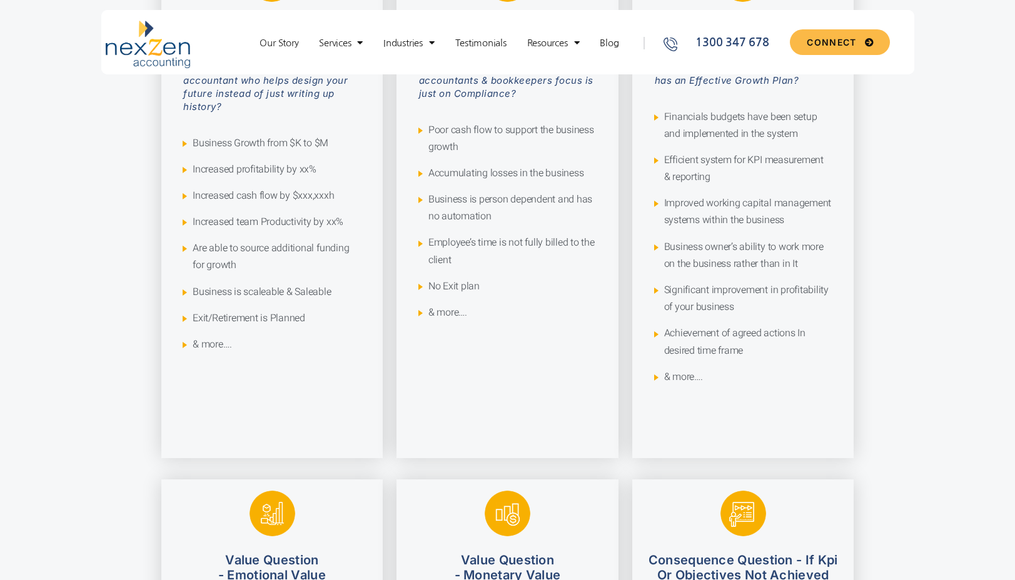
scroll to position [0, 0]
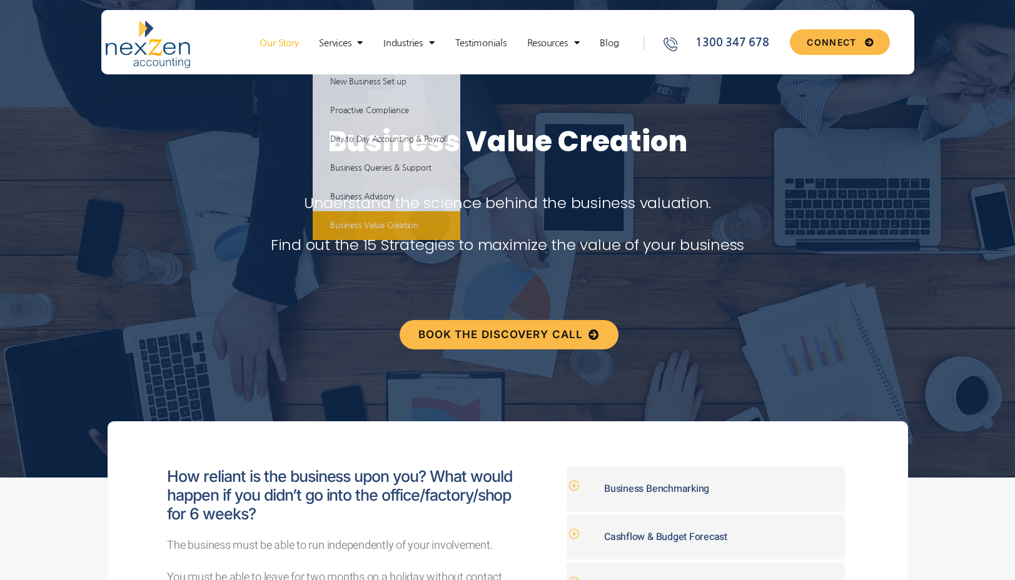
click at [267, 37] on link "Our Story" at bounding box center [278, 43] width 51 height 13
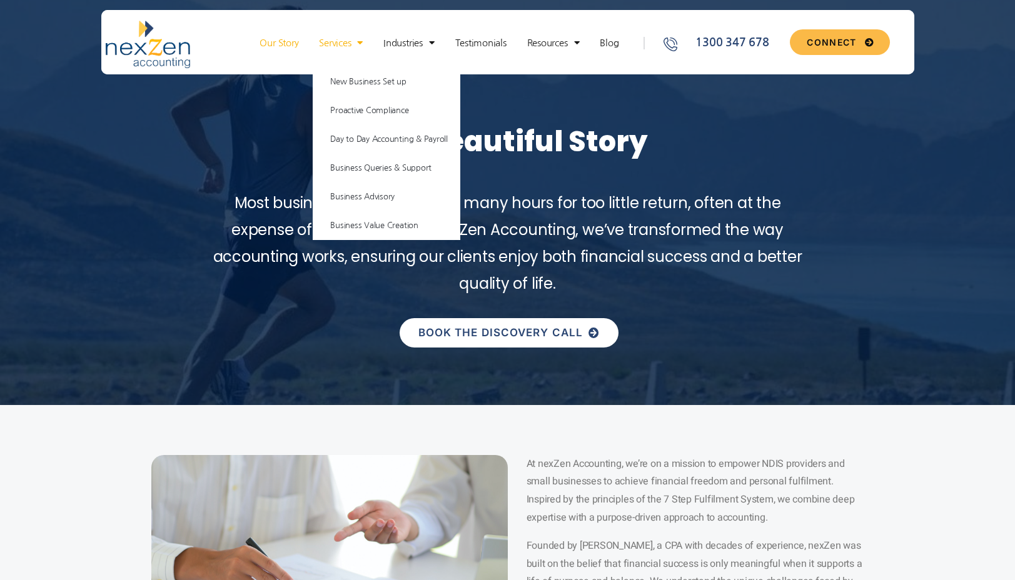
click at [488, 330] on span "BOOK THE DISCOVERY CALL" at bounding box center [500, 333] width 164 height 11
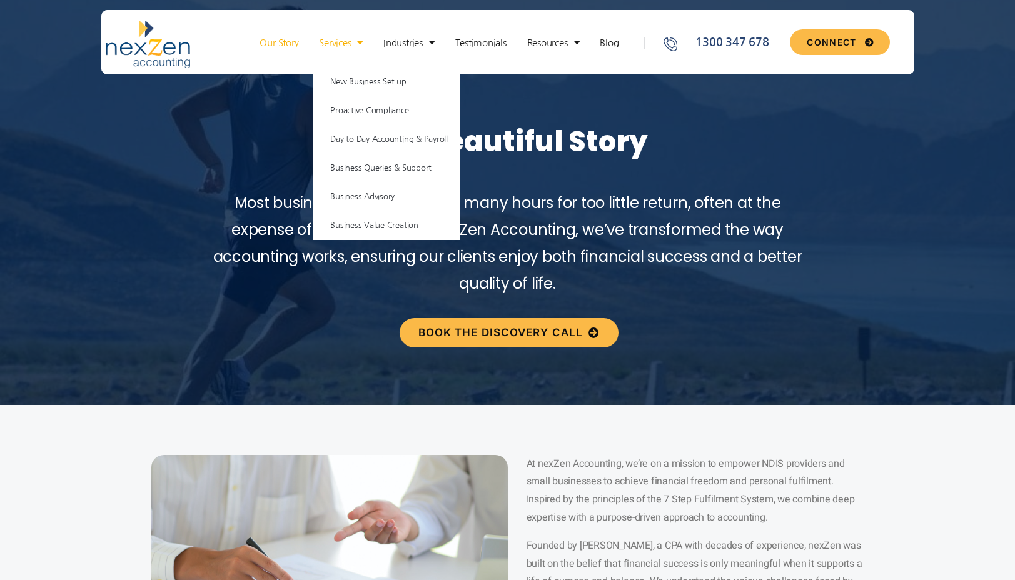
click at [364, 41] on link "Services" at bounding box center [341, 43] width 56 height 13
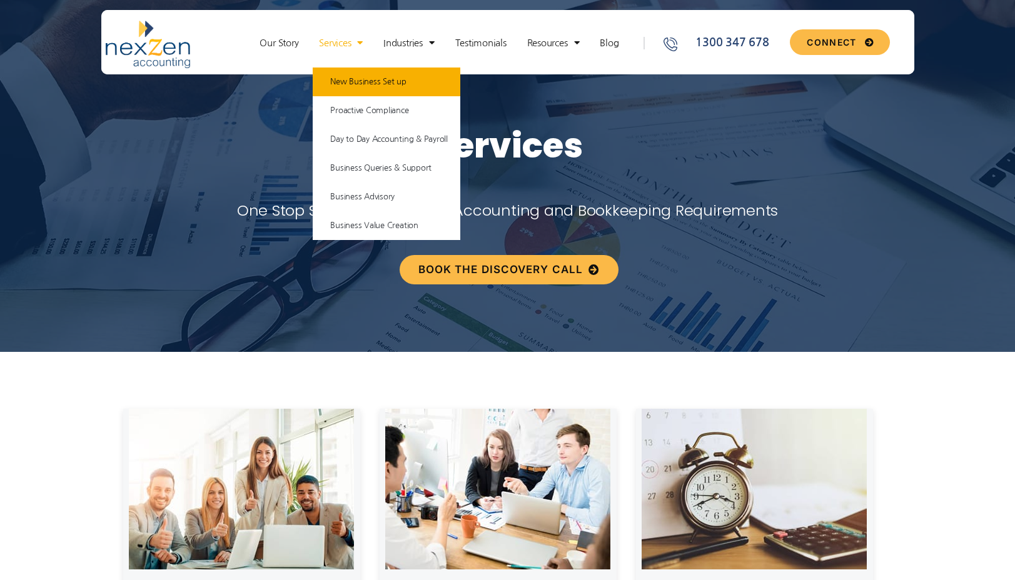
click at [360, 80] on link "New Business Set up" at bounding box center [387, 82] width 148 height 29
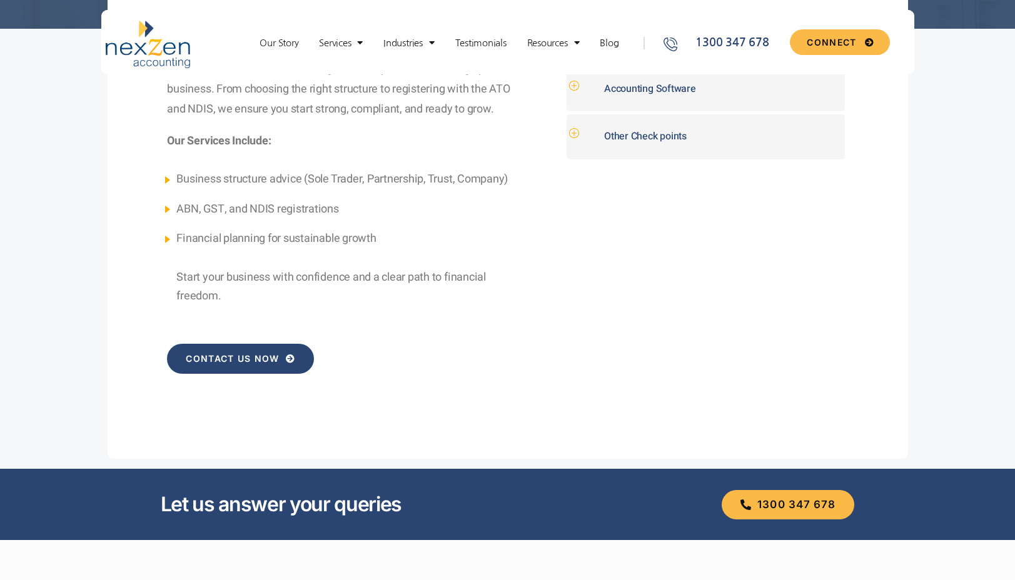
scroll to position [309, 0]
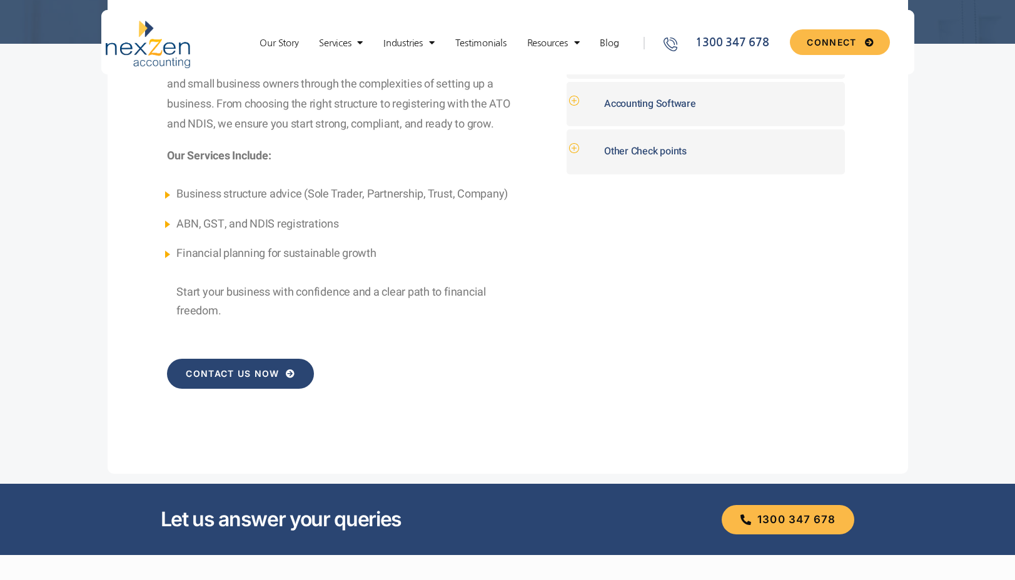
click at [236, 368] on link "CONTACT US NOW" at bounding box center [240, 374] width 147 height 30
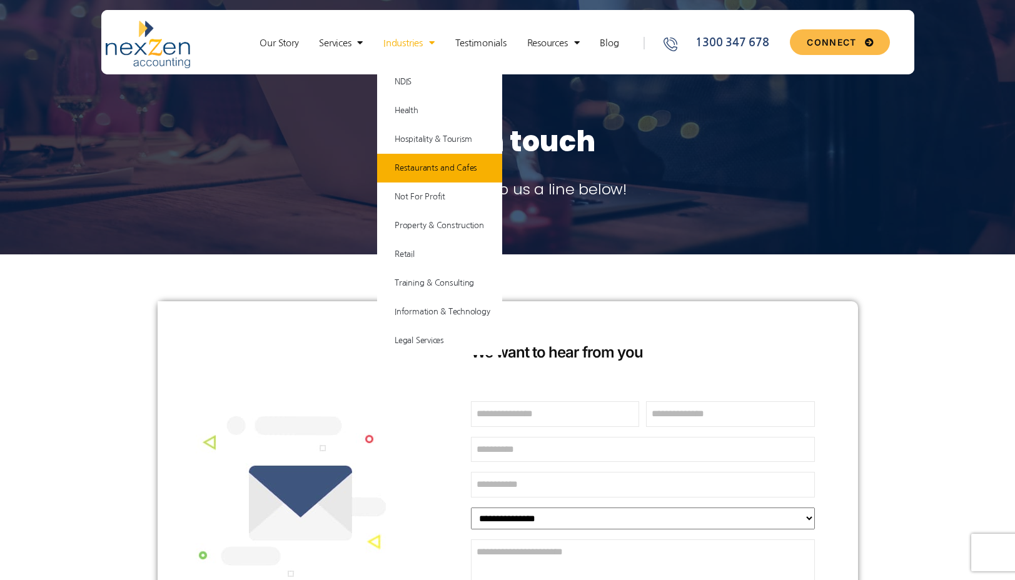
click at [420, 171] on link "Restaurants and Cafes" at bounding box center [439, 168] width 125 height 29
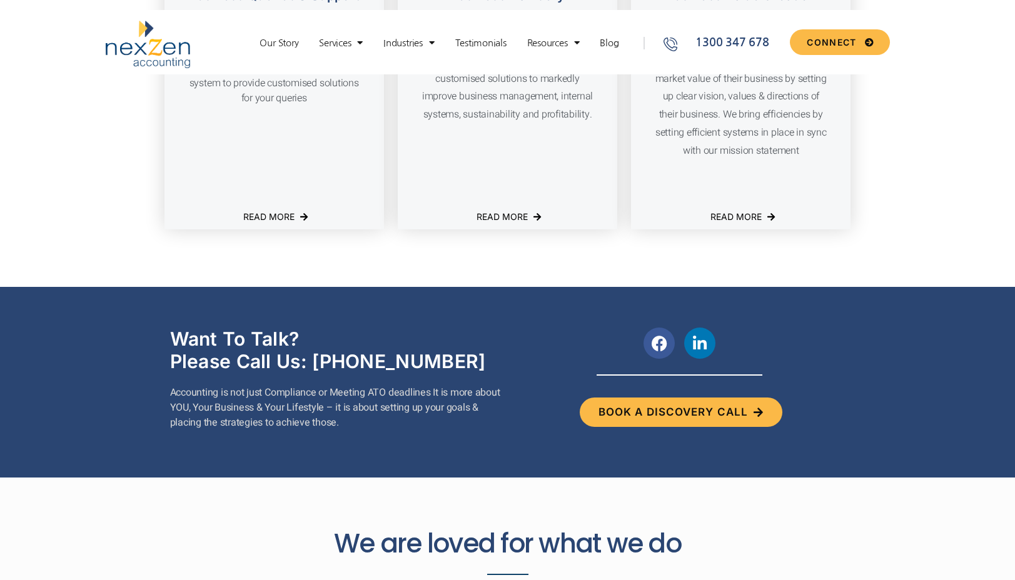
scroll to position [1959, 0]
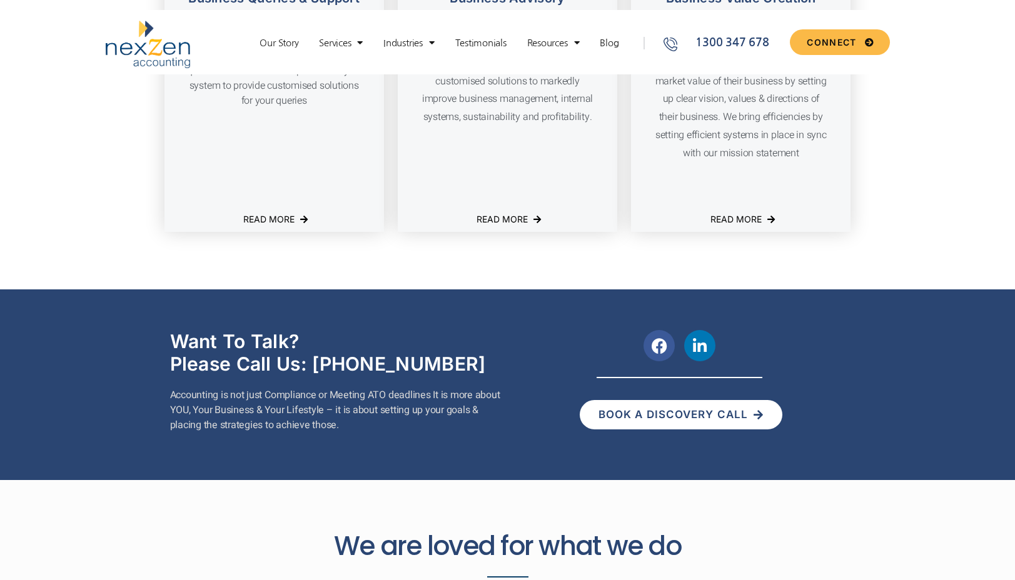
click at [689, 418] on span "Book A Discovery Call" at bounding box center [672, 415] width 149 height 11
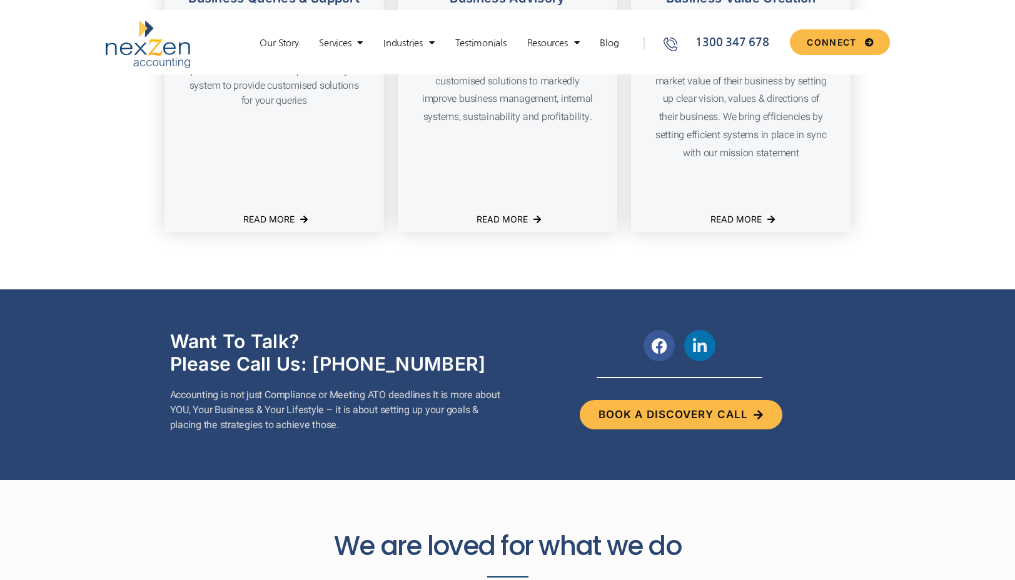
click at [695, 351] on icon at bounding box center [700, 346] width 16 height 16
click at [657, 338] on icon at bounding box center [660, 346] width 16 height 16
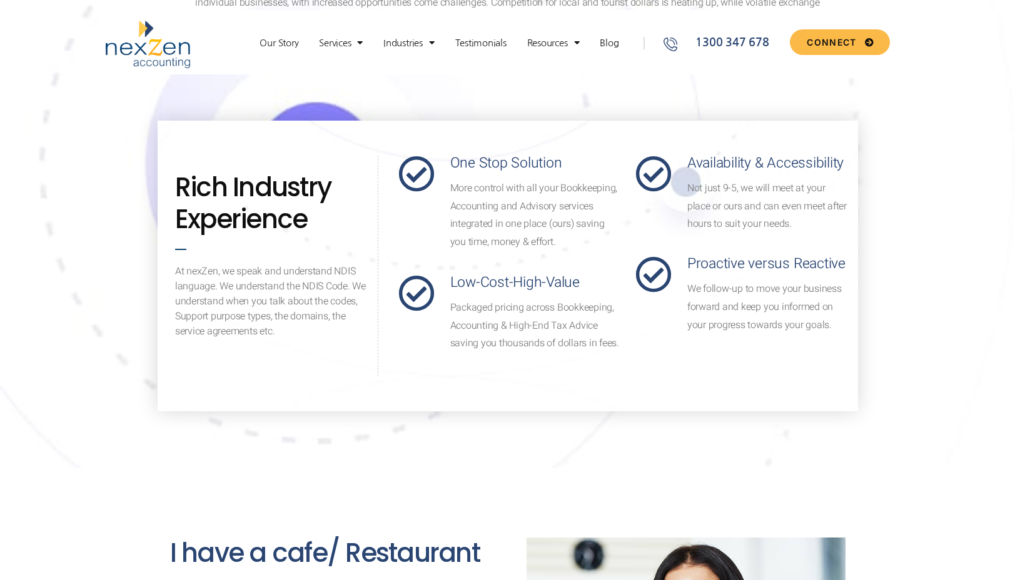
scroll to position [0, 0]
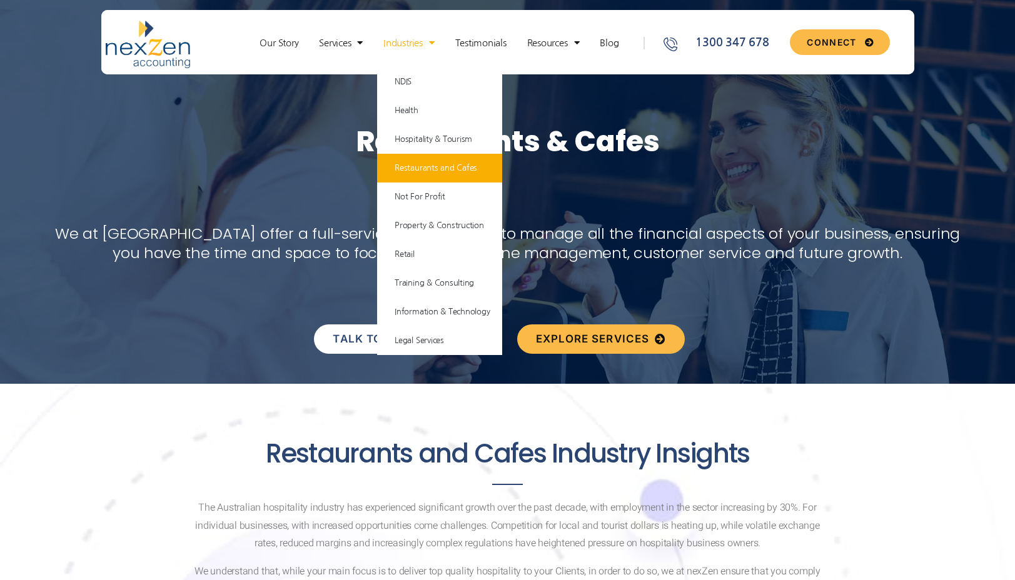
click at [361, 344] on span "TALK TO OUR ADVISOR" at bounding box center [399, 339] width 133 height 11
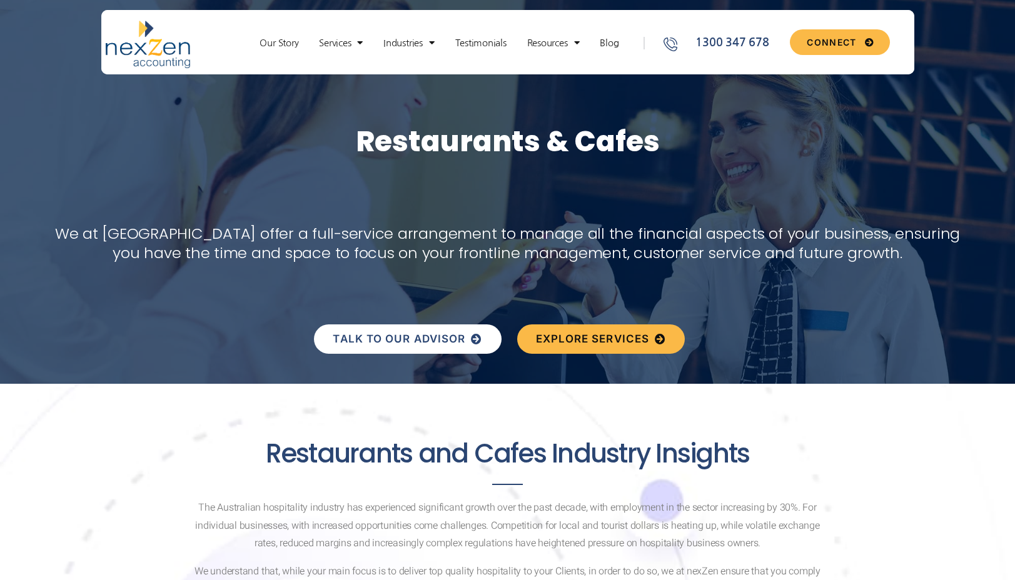
click at [361, 344] on span "TALK TO OUR ADVISOR" at bounding box center [399, 339] width 133 height 11
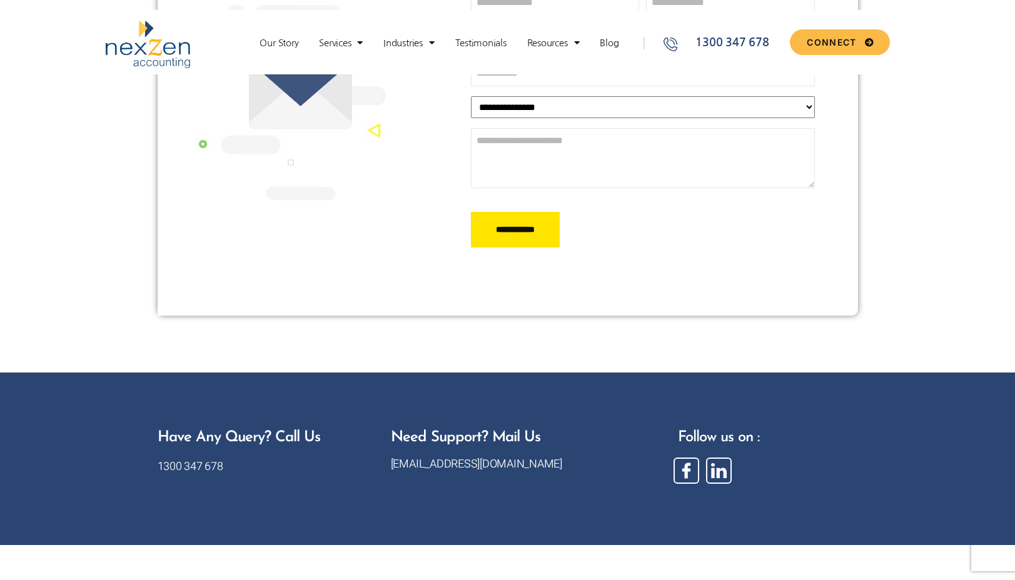
scroll to position [419, 0]
